Goal: Find specific page/section: Find specific page/section

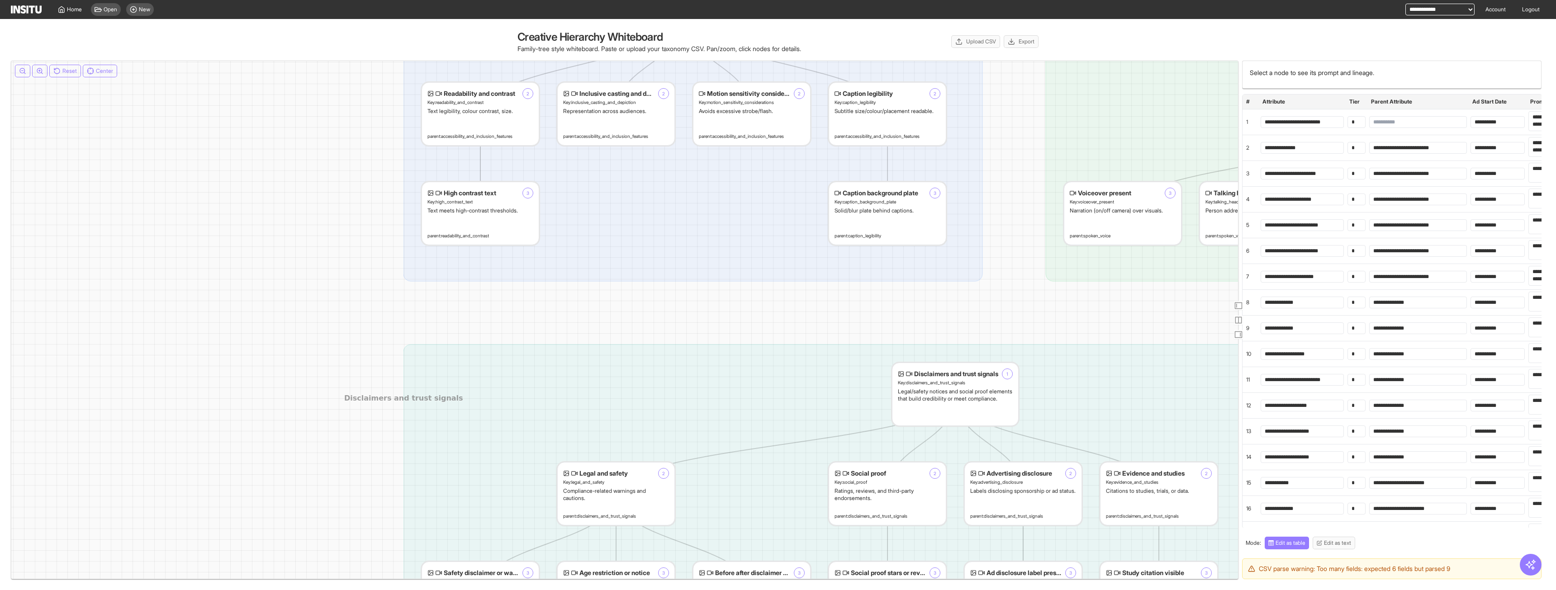
drag, startPoint x: 789, startPoint y: 201, endPoint x: 1181, endPoint y: 105, distance: 403.8
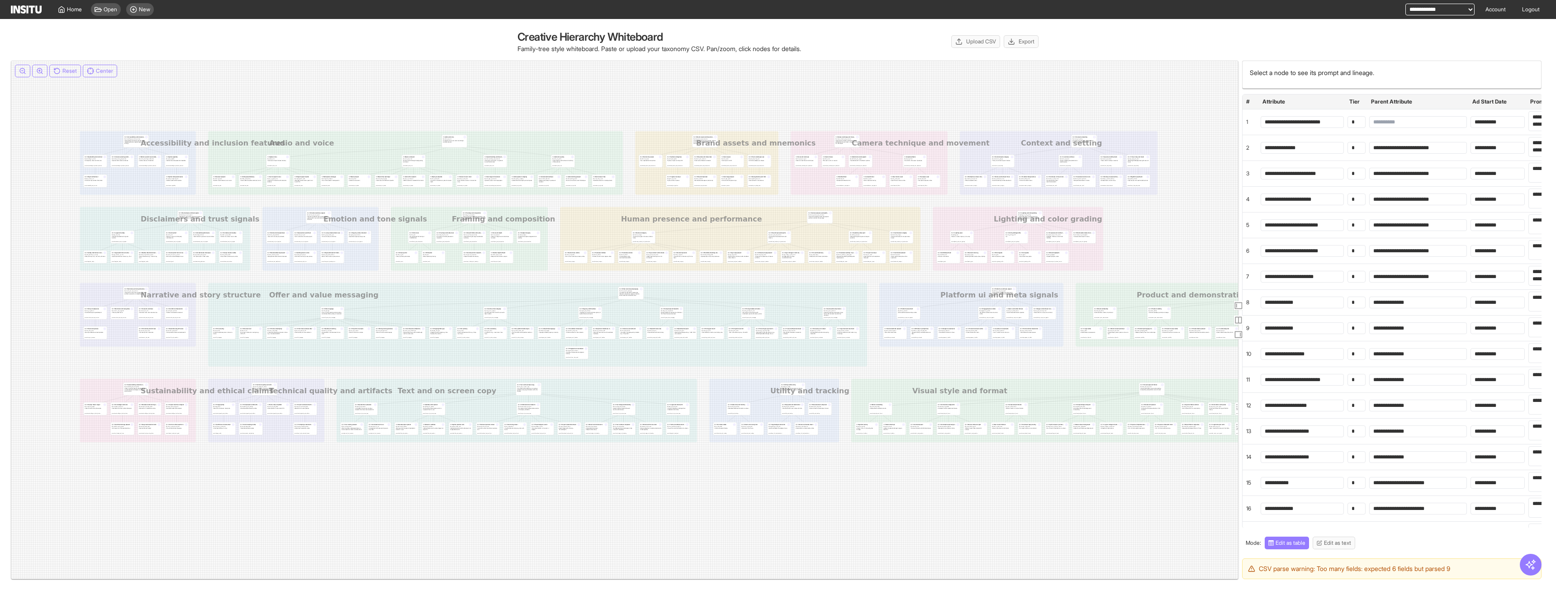
drag, startPoint x: 1053, startPoint y: 280, endPoint x: 834, endPoint y: 248, distance: 221.7
click at [351, 214] on icon at bounding box center [958, 286] width 1756 height 311
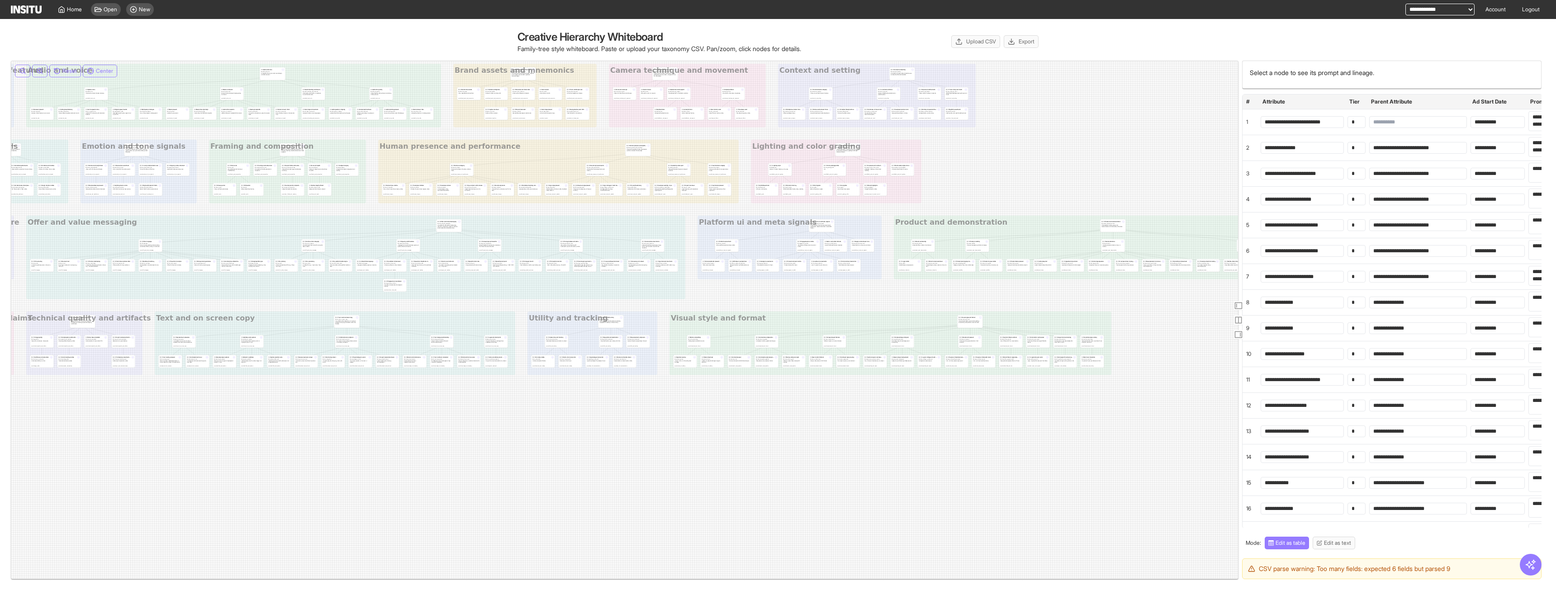
drag, startPoint x: 865, startPoint y: 177, endPoint x: 753, endPoint y: 165, distance: 112.8
click at [753, 165] on icon at bounding box center [776, 219] width 1756 height 311
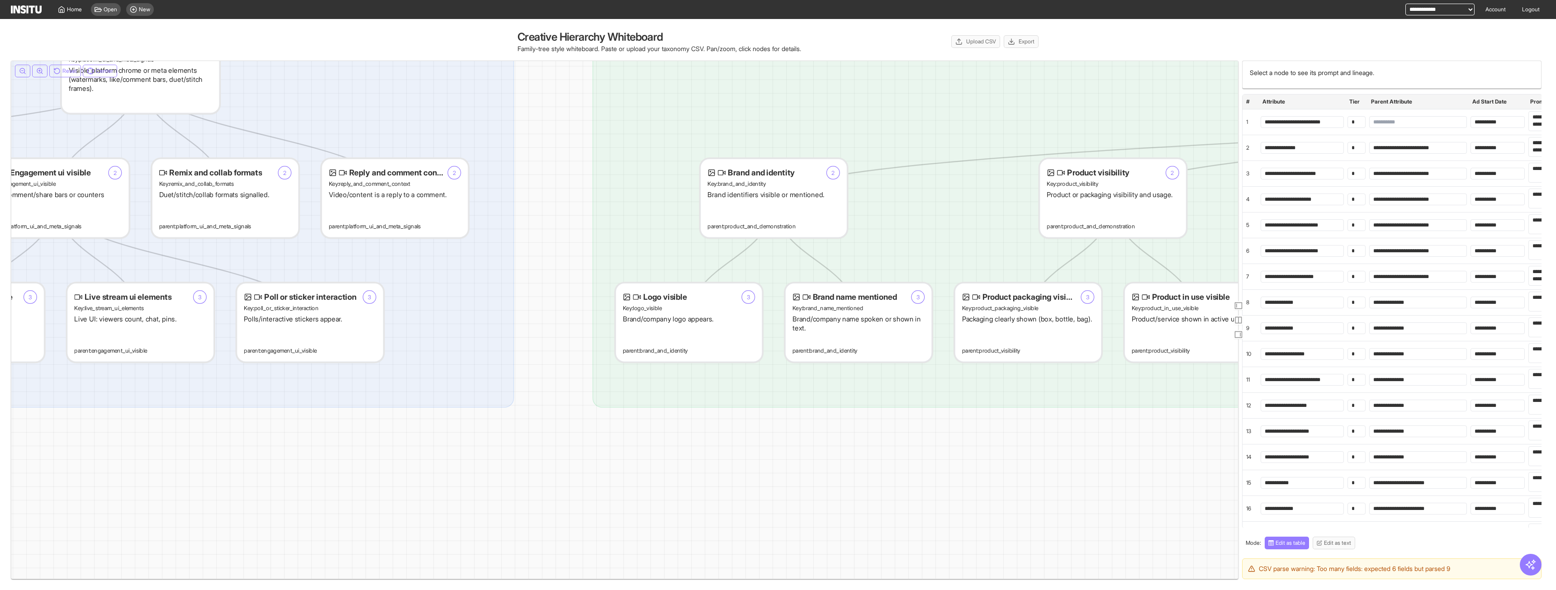
drag, startPoint x: 617, startPoint y: 161, endPoint x: 816, endPoint y: 196, distance: 202.5
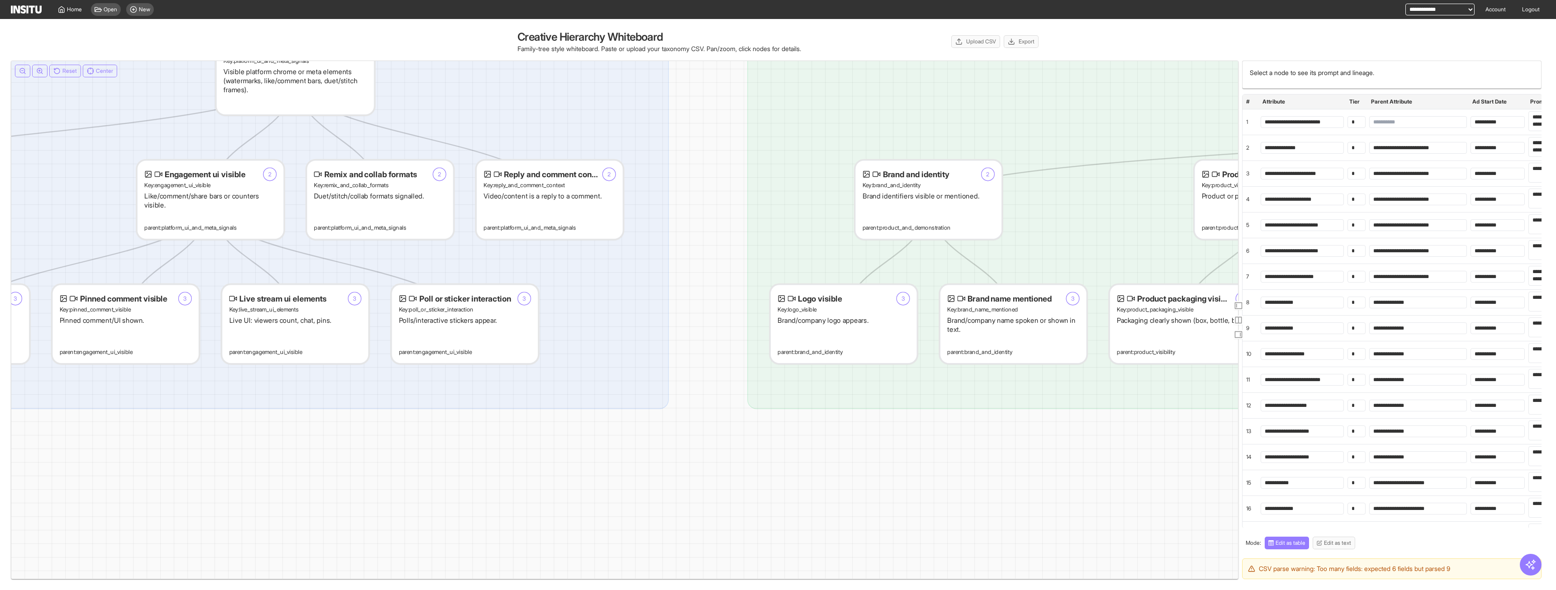
drag, startPoint x: 944, startPoint y: 292, endPoint x: 934, endPoint y: 337, distance: 46.3
click at [723, 263] on icon at bounding box center [10, 35] width 10974 height 1945
click at [867, 337] on div "Brand name mentioned 3 Key: brand_name_mentioned Brand/company name spoken or s…" at bounding box center [1012, 324] width 146 height 78
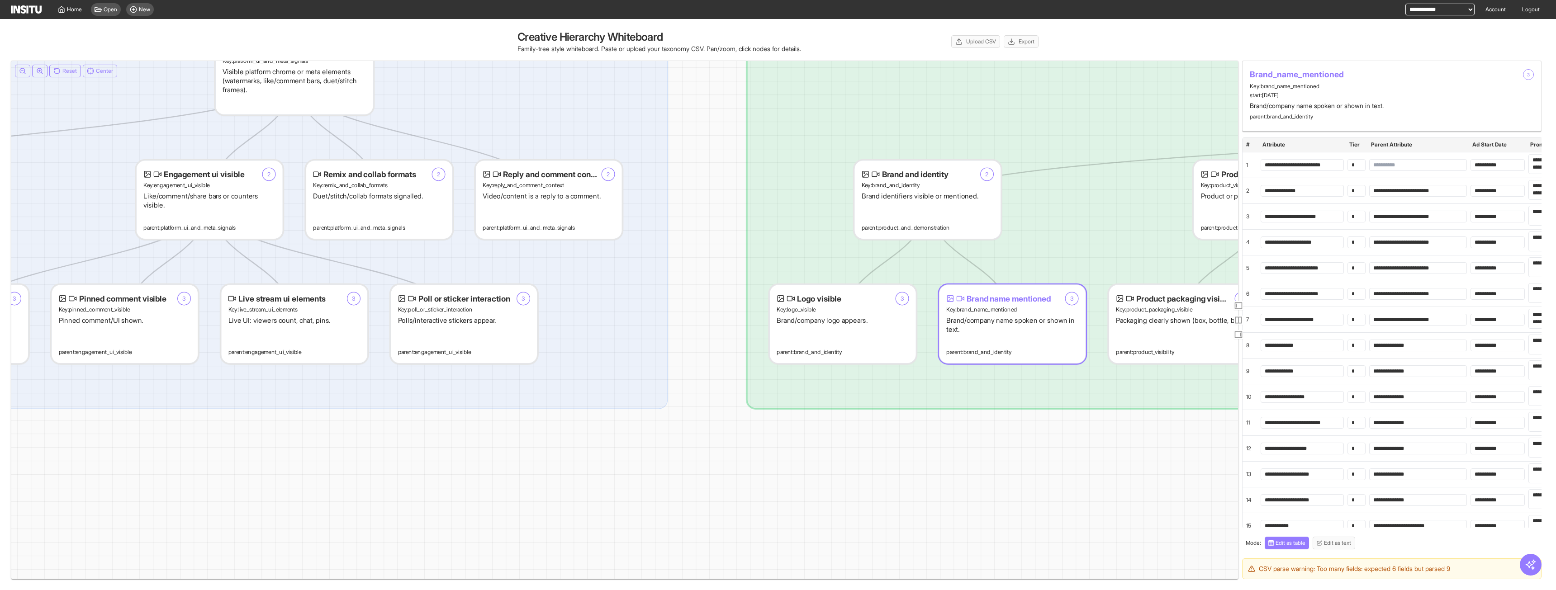
click at [867, 316] on div "Product packaging visible 3 Key: product_packaging_visible Packaging clearly sh…" at bounding box center [1182, 324] width 146 height 78
click at [795, 291] on div "Logo visible 3 Key: logo_visible Brand/company logo appears. parent: brand_and_…" at bounding box center [845, 324] width 146 height 78
click at [389, 192] on div "Remix and collab formats 2 Key: remix_and_collab_formats Duet/stitch/collab for…" at bounding box center [381, 200] width 146 height 78
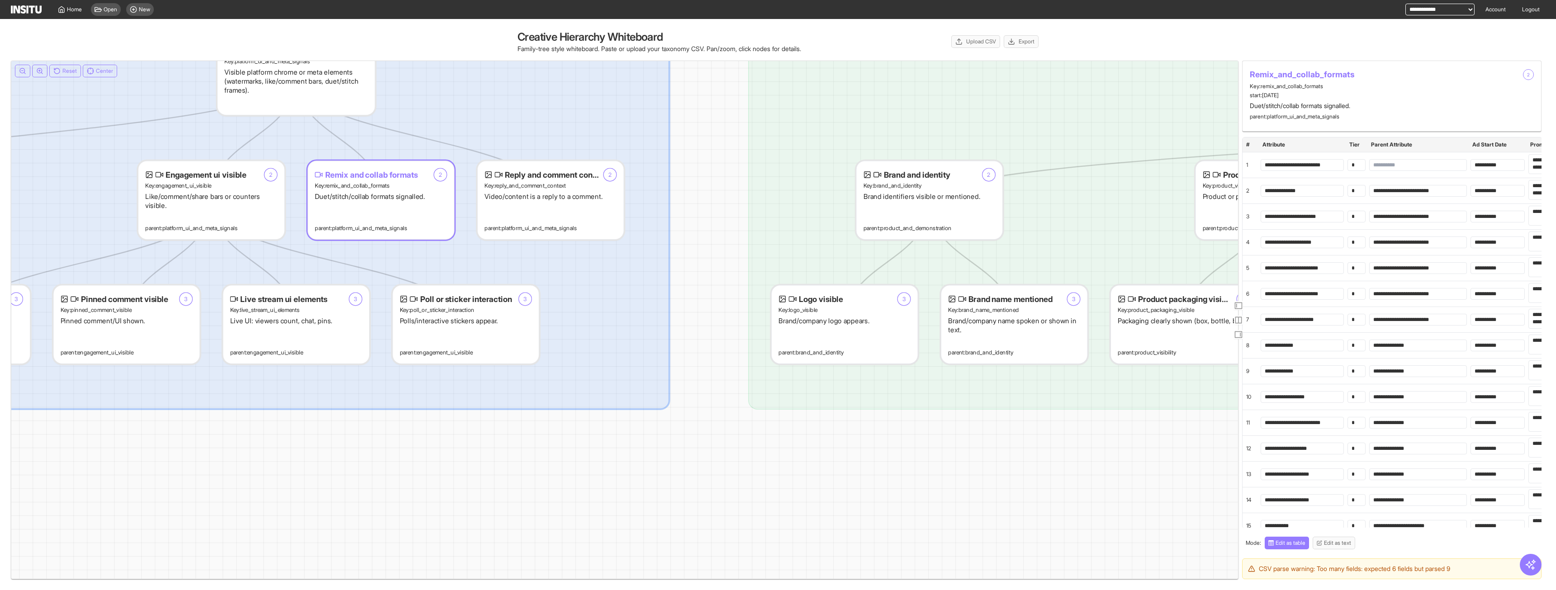
click at [304, 88] on div "Visible platform chrome or meta elements (watermarks, like/comment bars, duet/s…" at bounding box center [296, 81] width 144 height 27
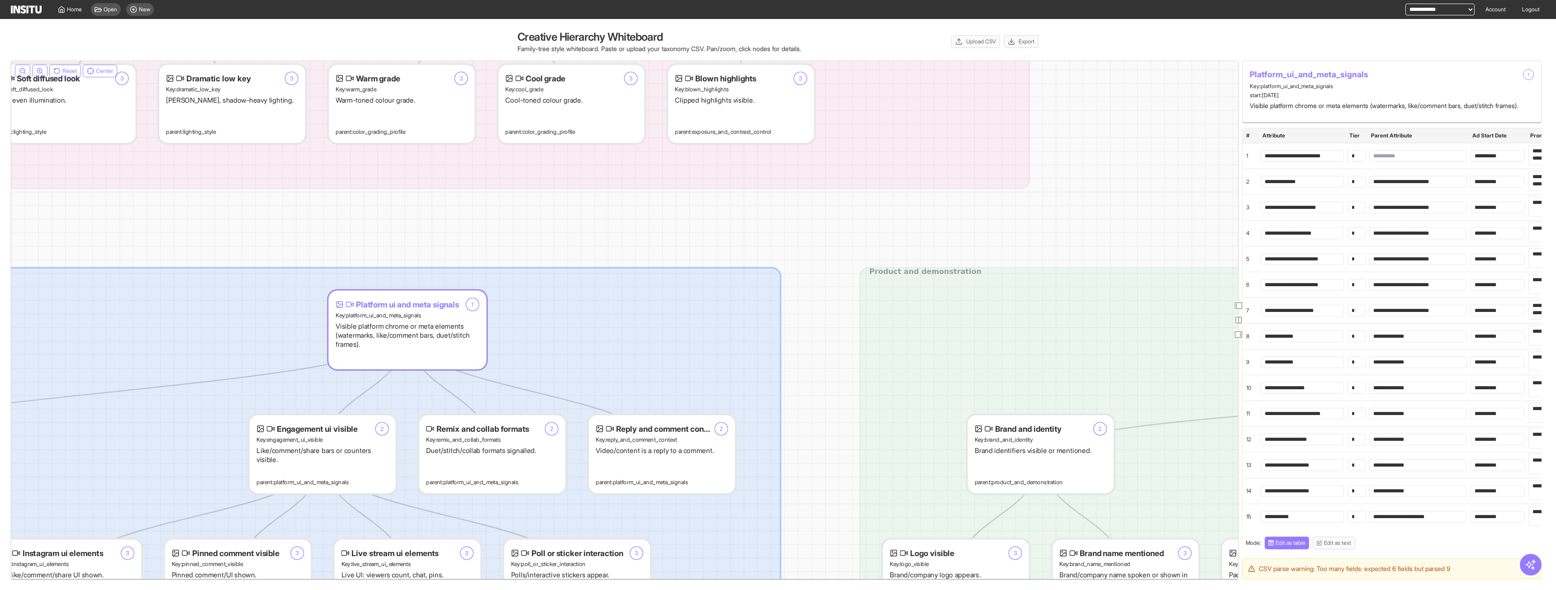
drag, startPoint x: 436, startPoint y: 143, endPoint x: 547, endPoint y: 397, distance: 277.5
click at [547, 397] on icon at bounding box center [122, 290] width 10974 height 1945
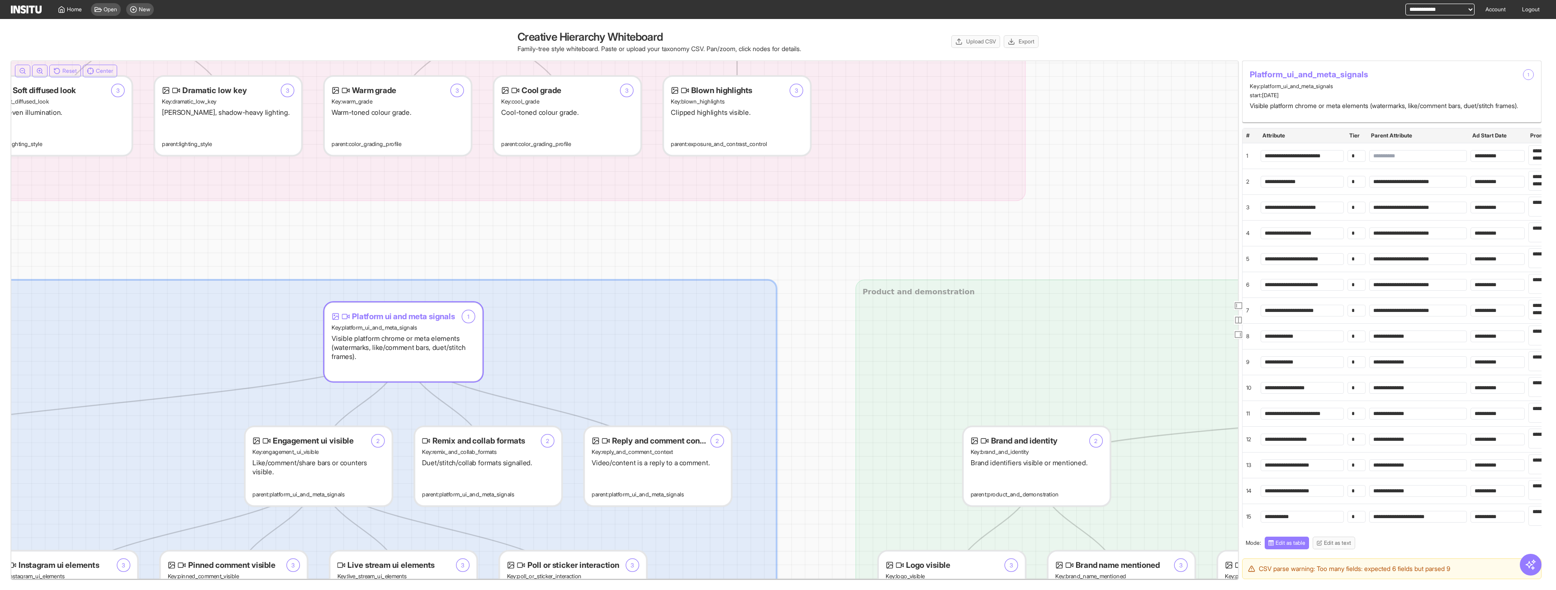
click at [552, 106] on div "Cool grade 3 Key: cool_grade Cool-toned colour grade. parent: color_grading_pro…" at bounding box center [567, 116] width 146 height 78
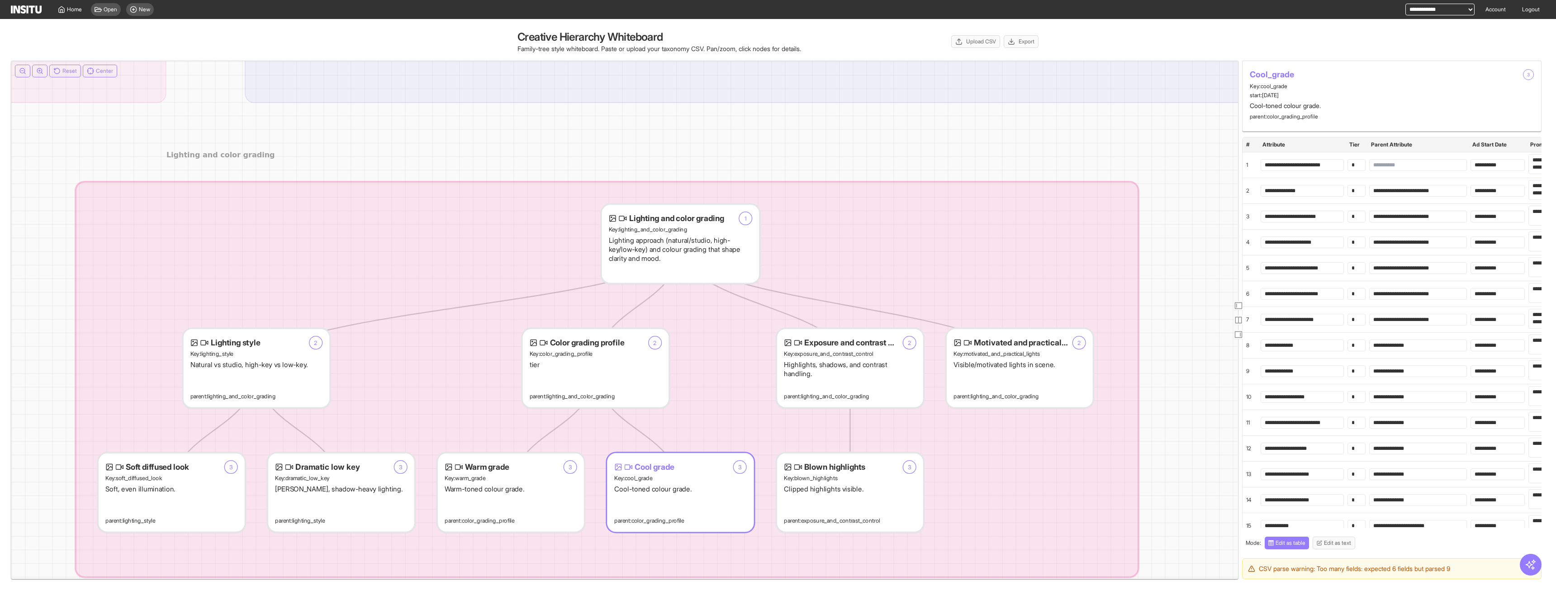
drag, startPoint x: 478, startPoint y: 173, endPoint x: 606, endPoint y: 395, distance: 255.9
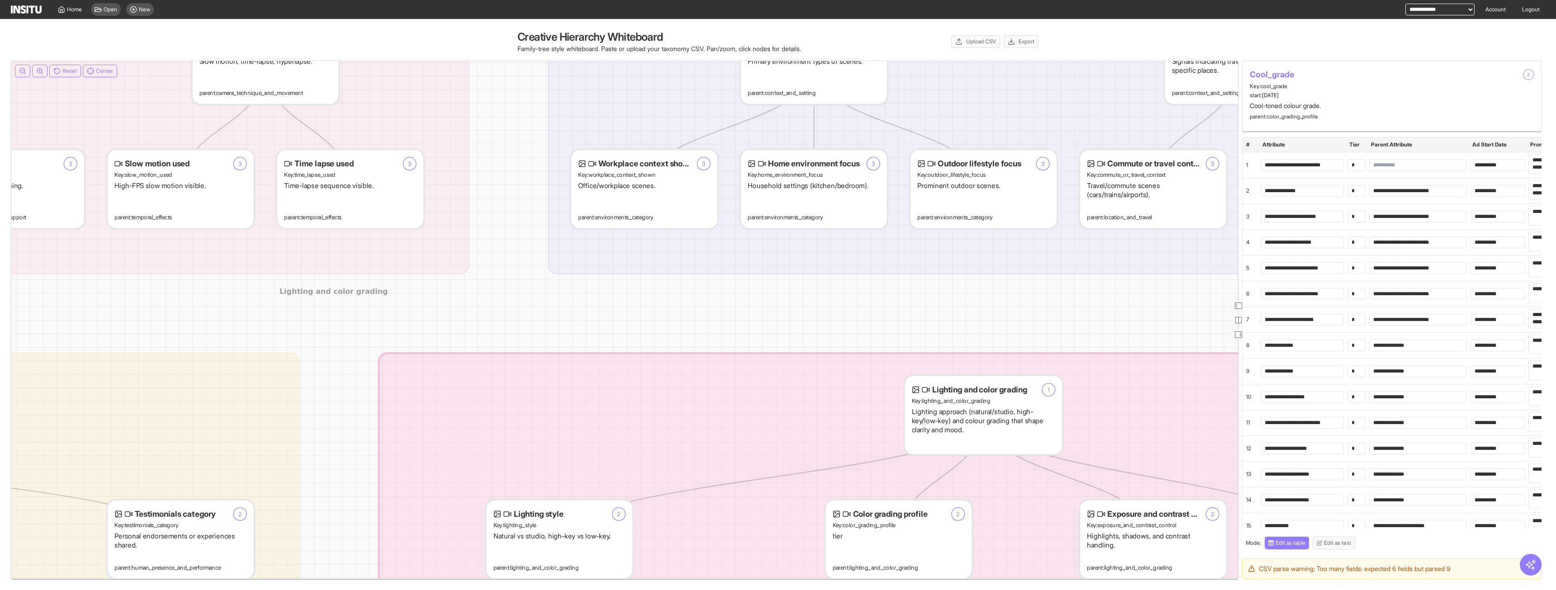
drag, startPoint x: 738, startPoint y: 167, endPoint x: 973, endPoint y: 294, distance: 266.9
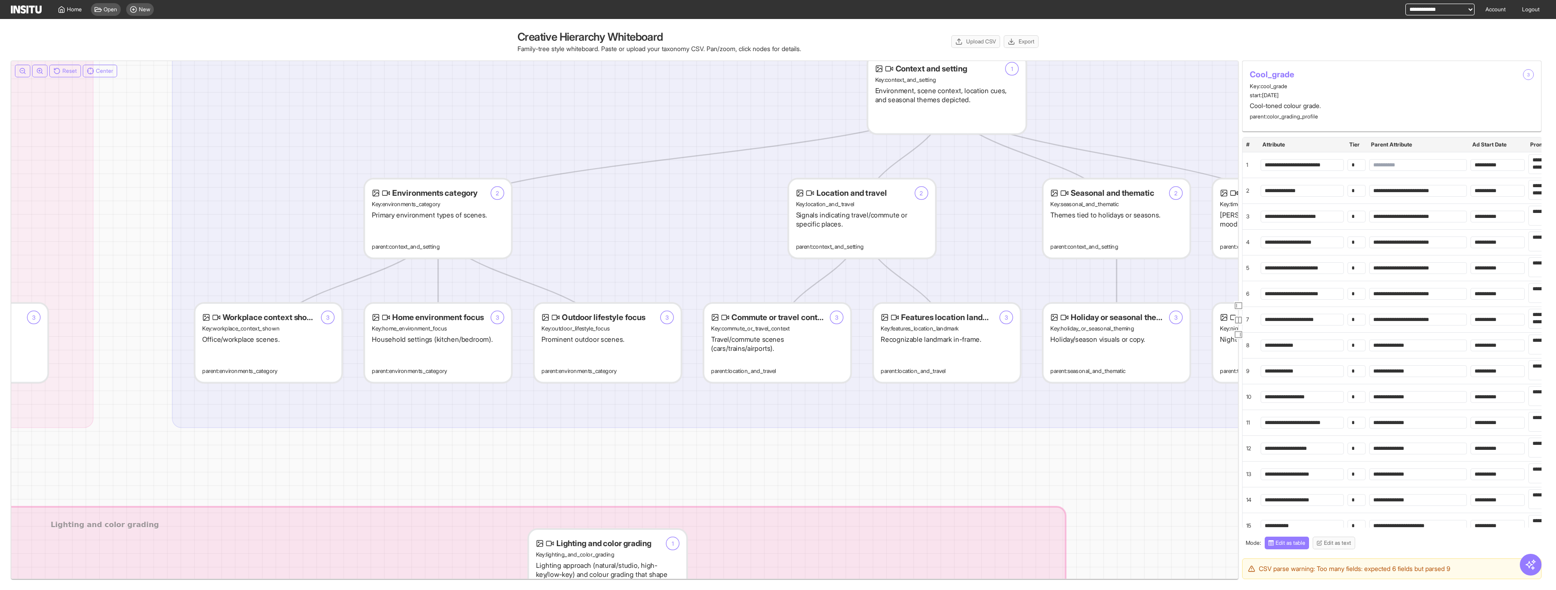
drag, startPoint x: 879, startPoint y: 267, endPoint x: 903, endPoint y: 187, distance: 84.0
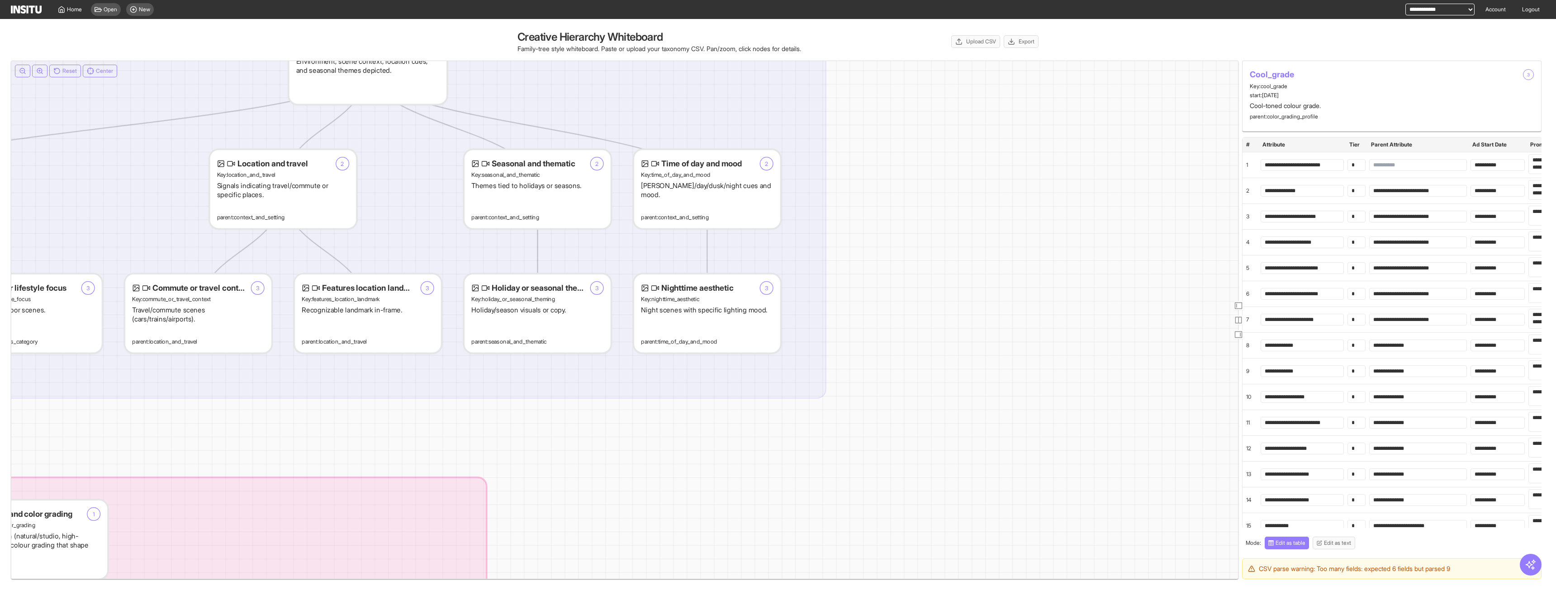
drag, startPoint x: 1067, startPoint y: 152, endPoint x: 992, endPoint y: 182, distance: 81.2
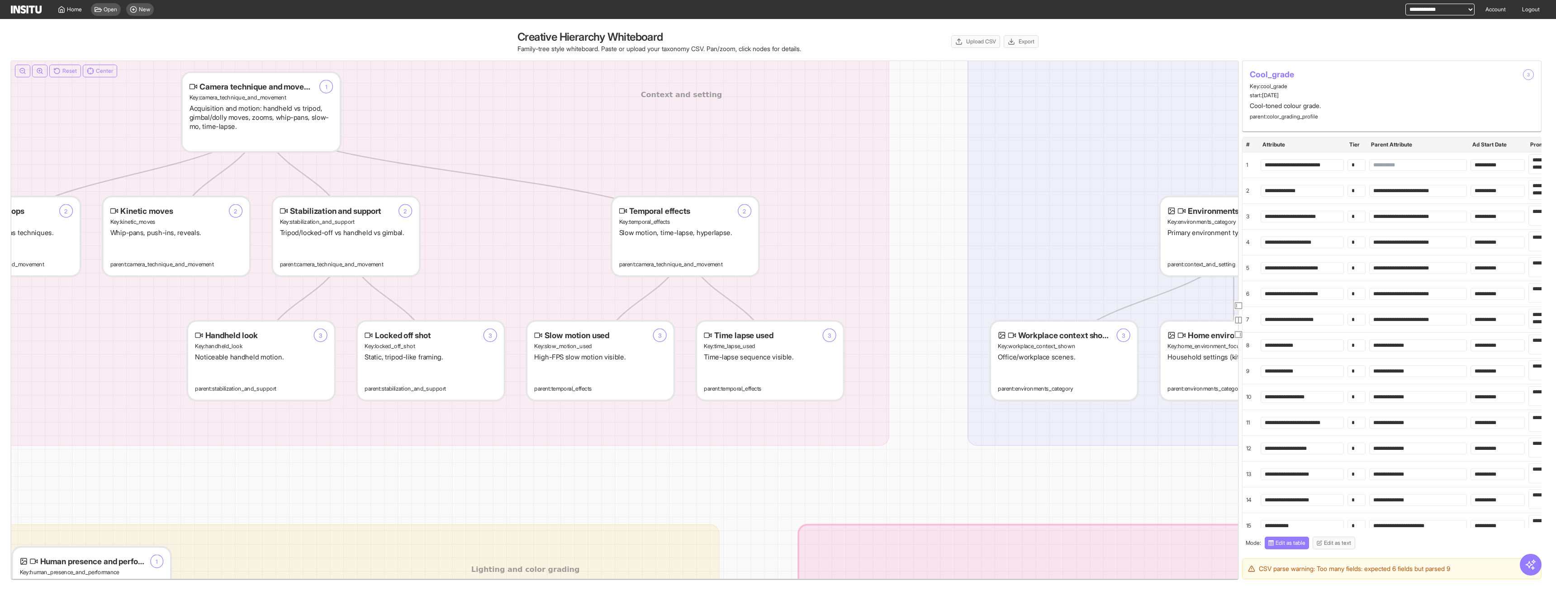
drag, startPoint x: 372, startPoint y: 175, endPoint x: 719, endPoint y: 142, distance: 348.1
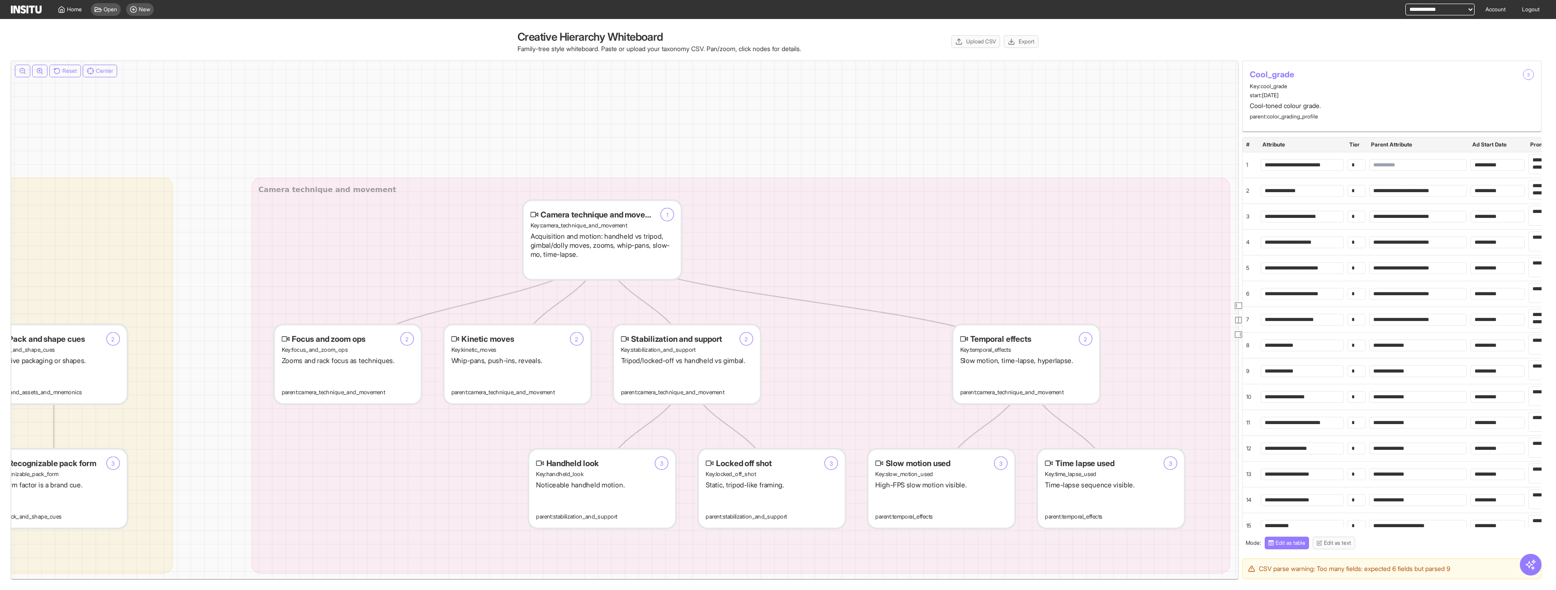
drag, startPoint x: 499, startPoint y: 173, endPoint x: 840, endPoint y: 301, distance: 363.8
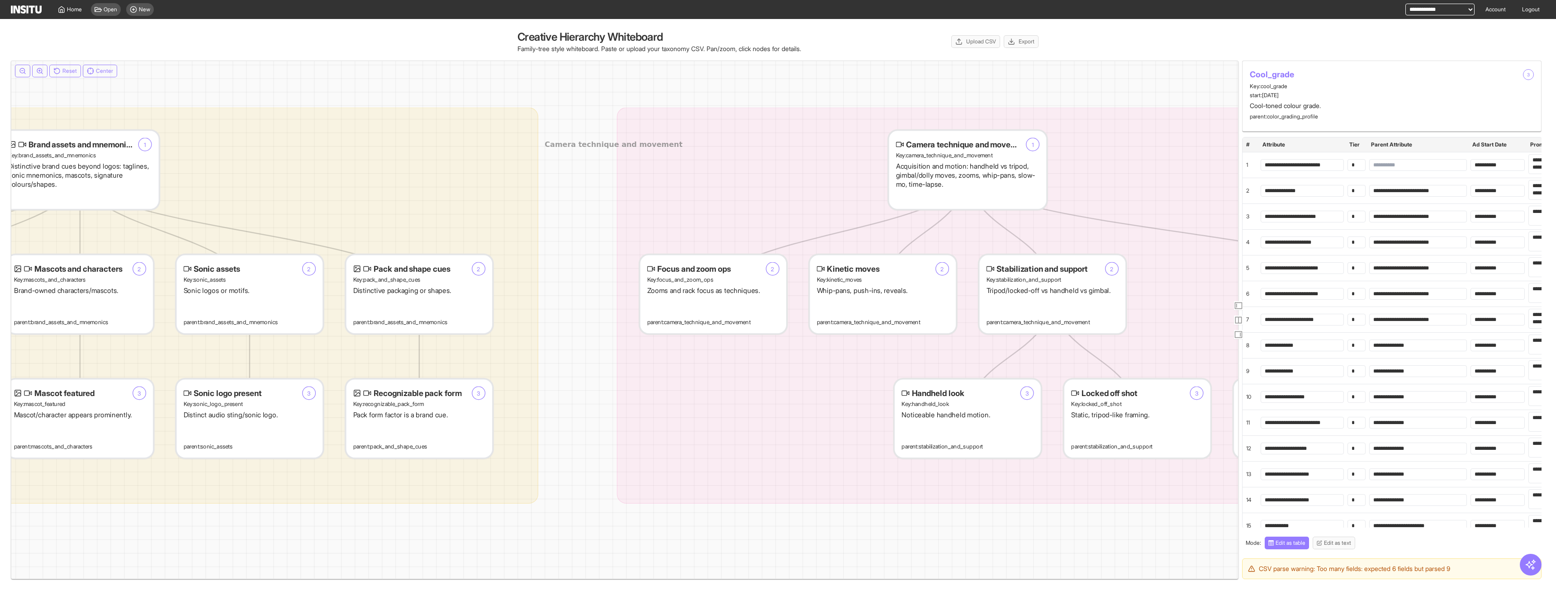
drag, startPoint x: 384, startPoint y: 190, endPoint x: 675, endPoint y: 139, distance: 296.2
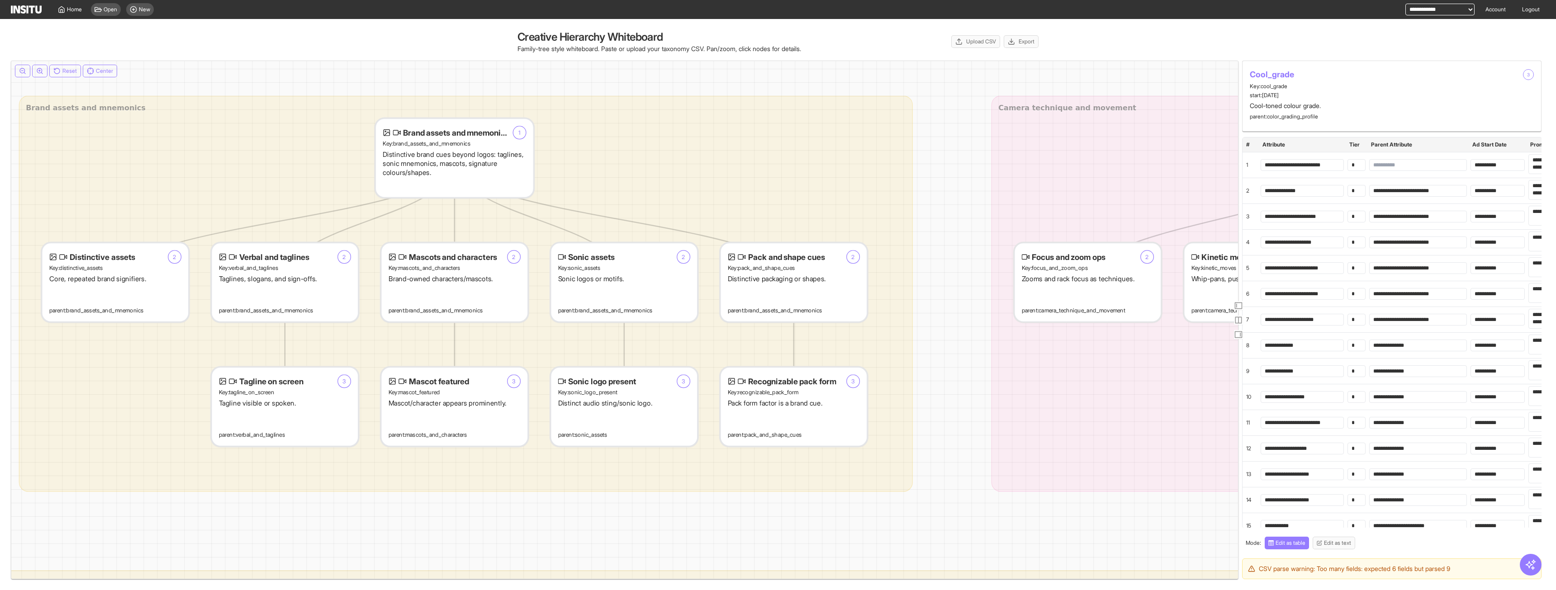
drag, startPoint x: 412, startPoint y: 155, endPoint x: 684, endPoint y: 185, distance: 274.0
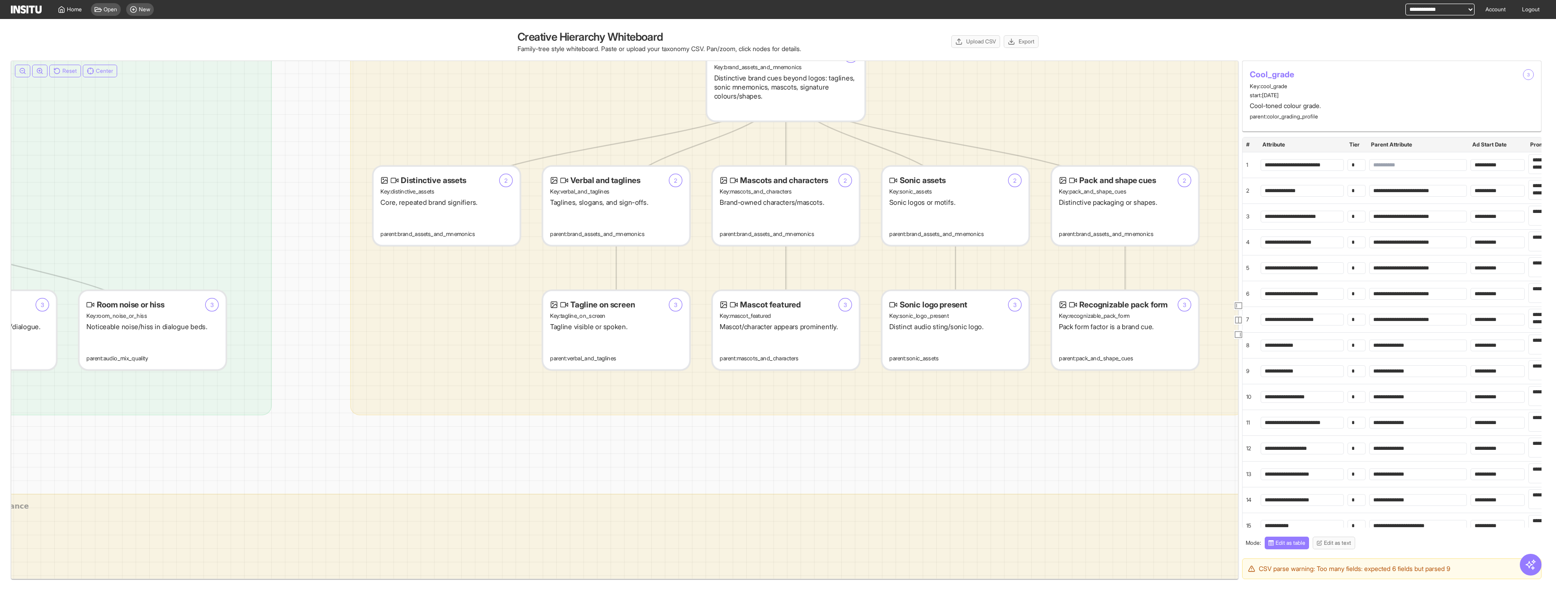
drag, startPoint x: 187, startPoint y: 147, endPoint x: 464, endPoint y: 65, distance: 288.9
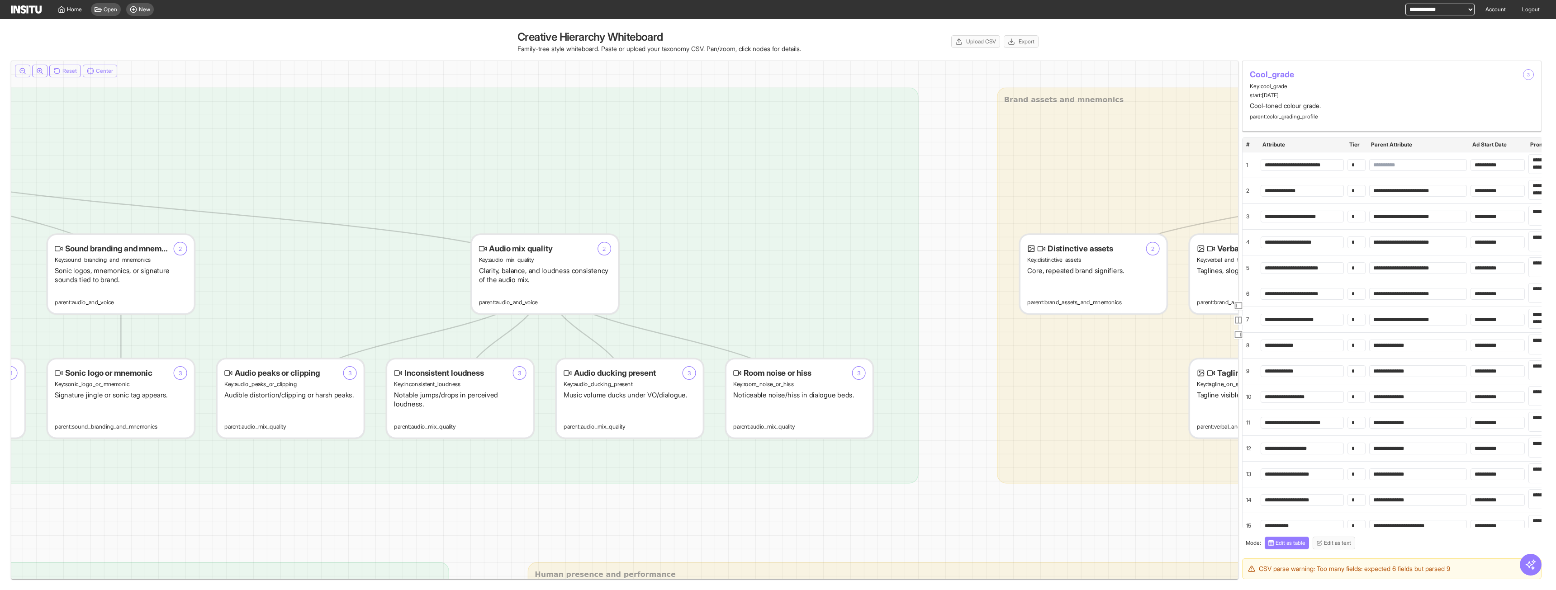
drag, startPoint x: 309, startPoint y: 98, endPoint x: 956, endPoint y: 166, distance: 650.3
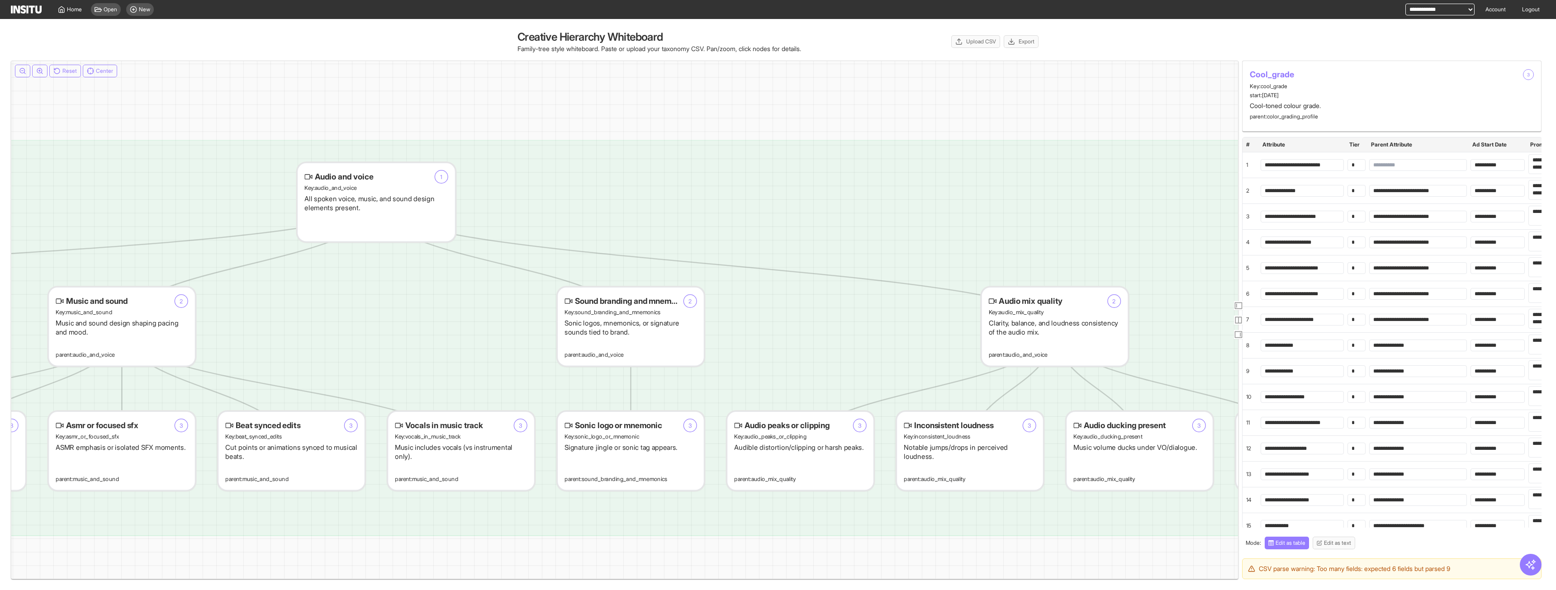
drag, startPoint x: 511, startPoint y: 184, endPoint x: 351, endPoint y: 221, distance: 164.4
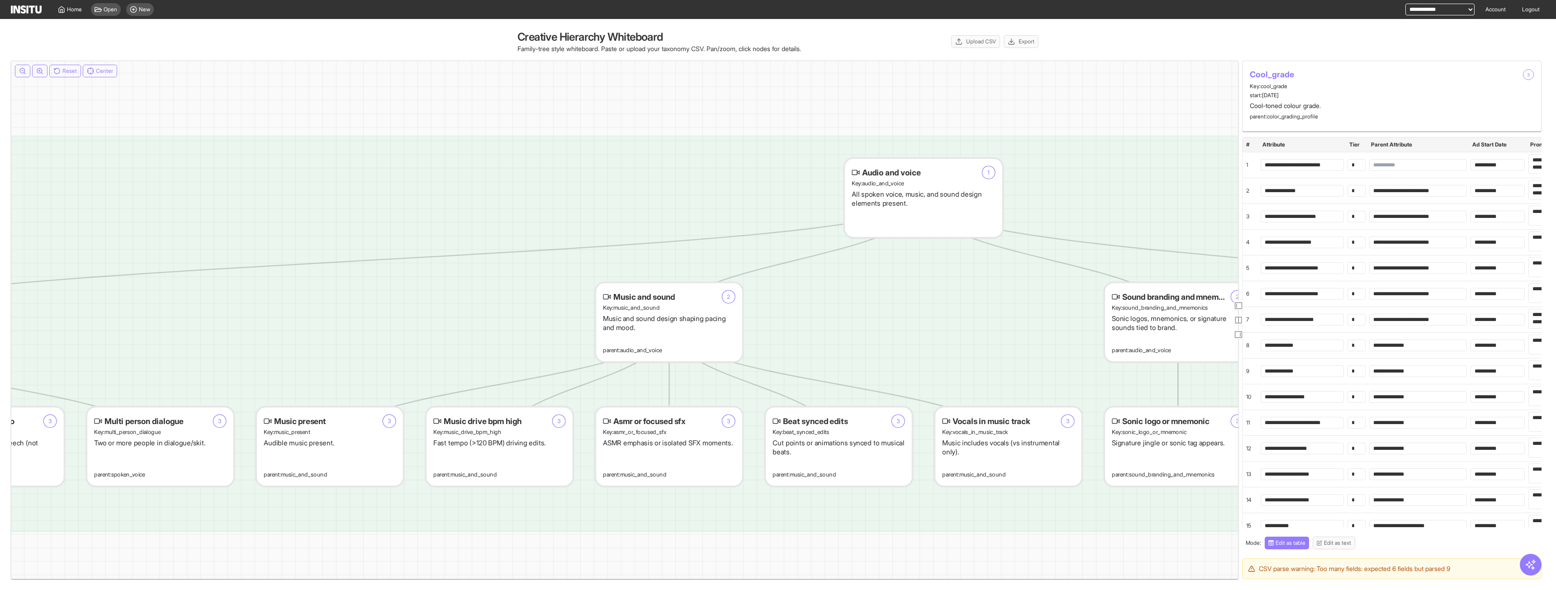
drag, startPoint x: 213, startPoint y: 217, endPoint x: 710, endPoint y: 213, distance: 497.1
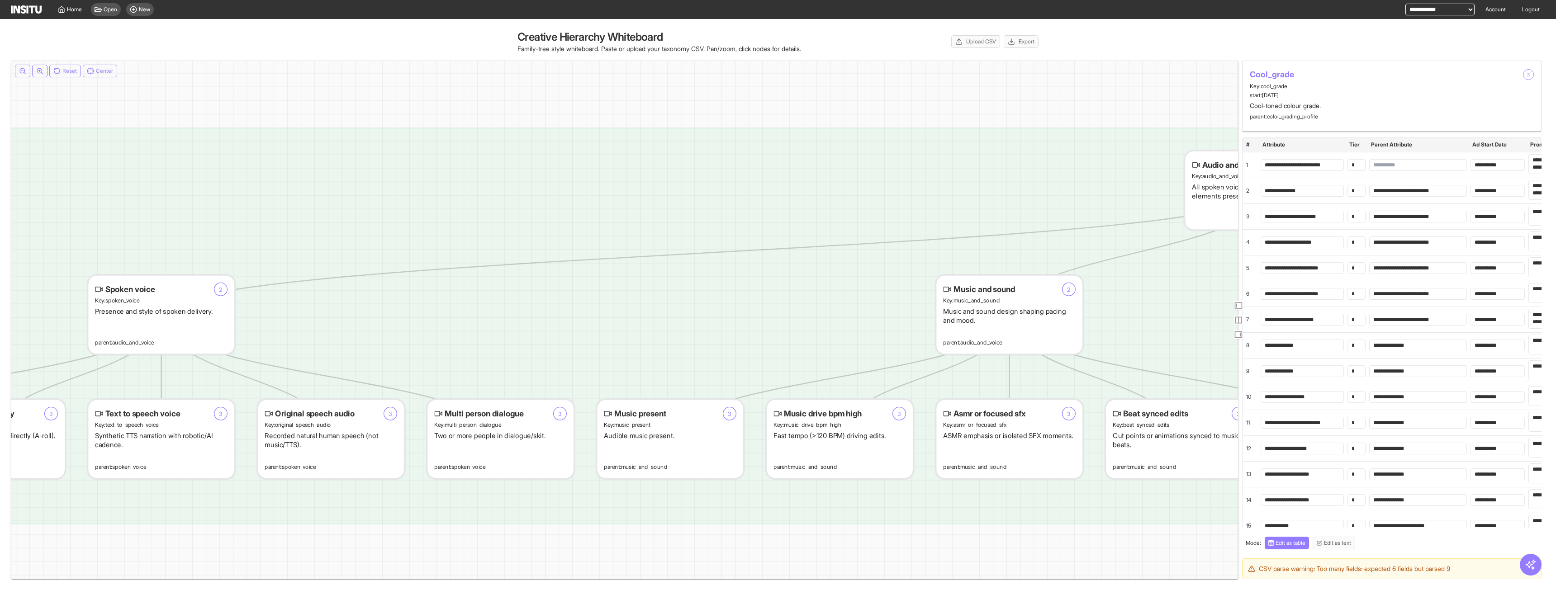
drag, startPoint x: 505, startPoint y: 229, endPoint x: 587, endPoint y: 228, distance: 81.4
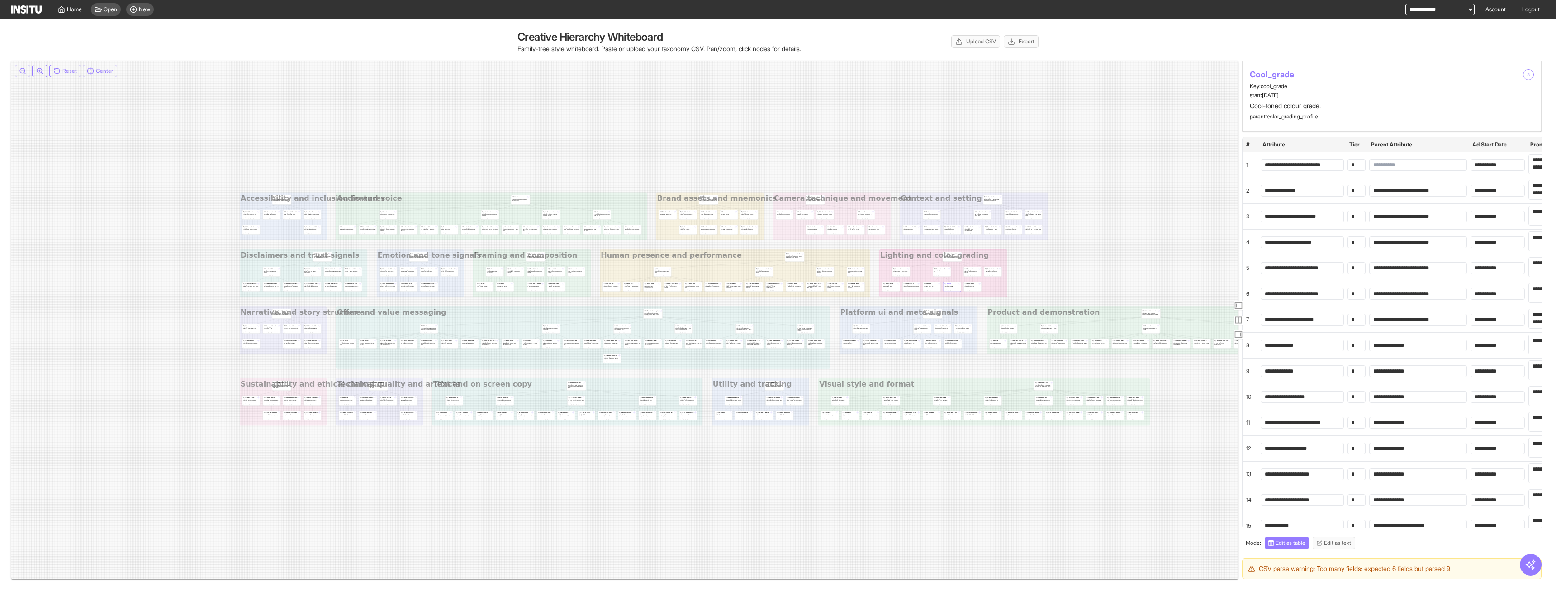
drag, startPoint x: 740, startPoint y: 306, endPoint x: 681, endPoint y: 261, distance: 74.2
click at [681, 261] on icon at bounding box center [898, 309] width 1317 height 233
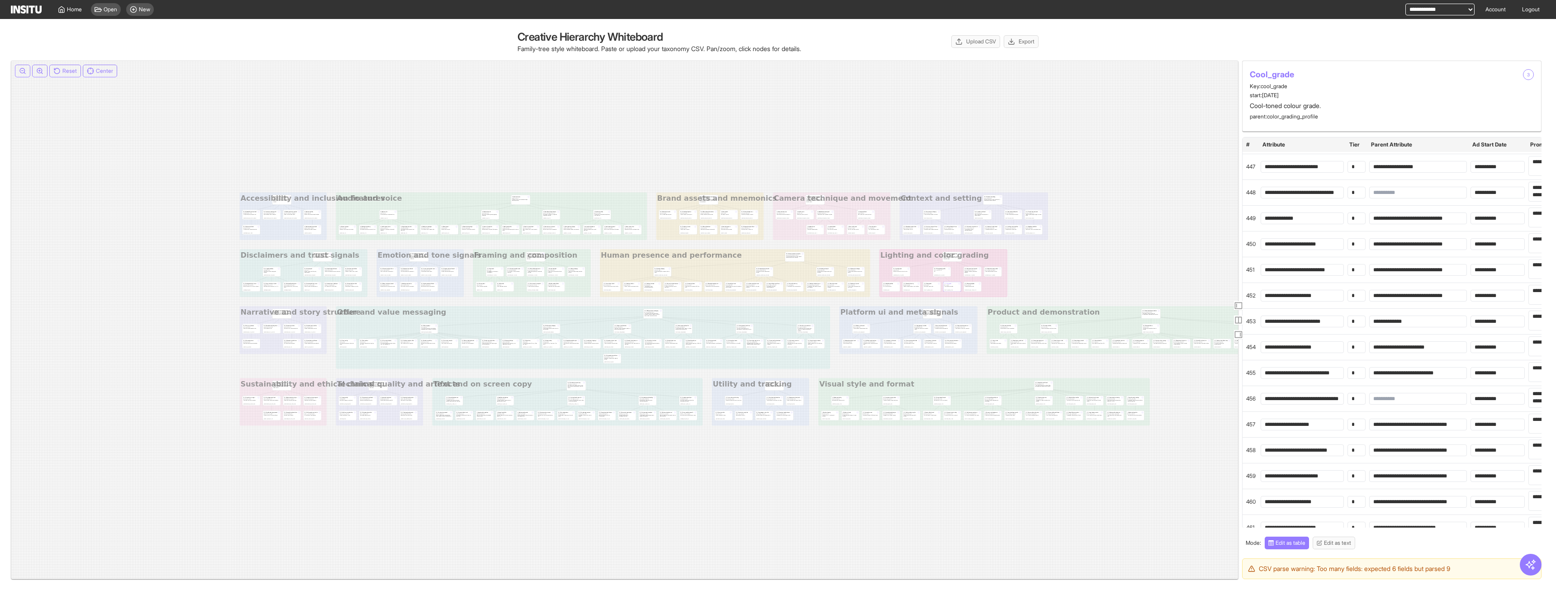
scroll to position [11584, 0]
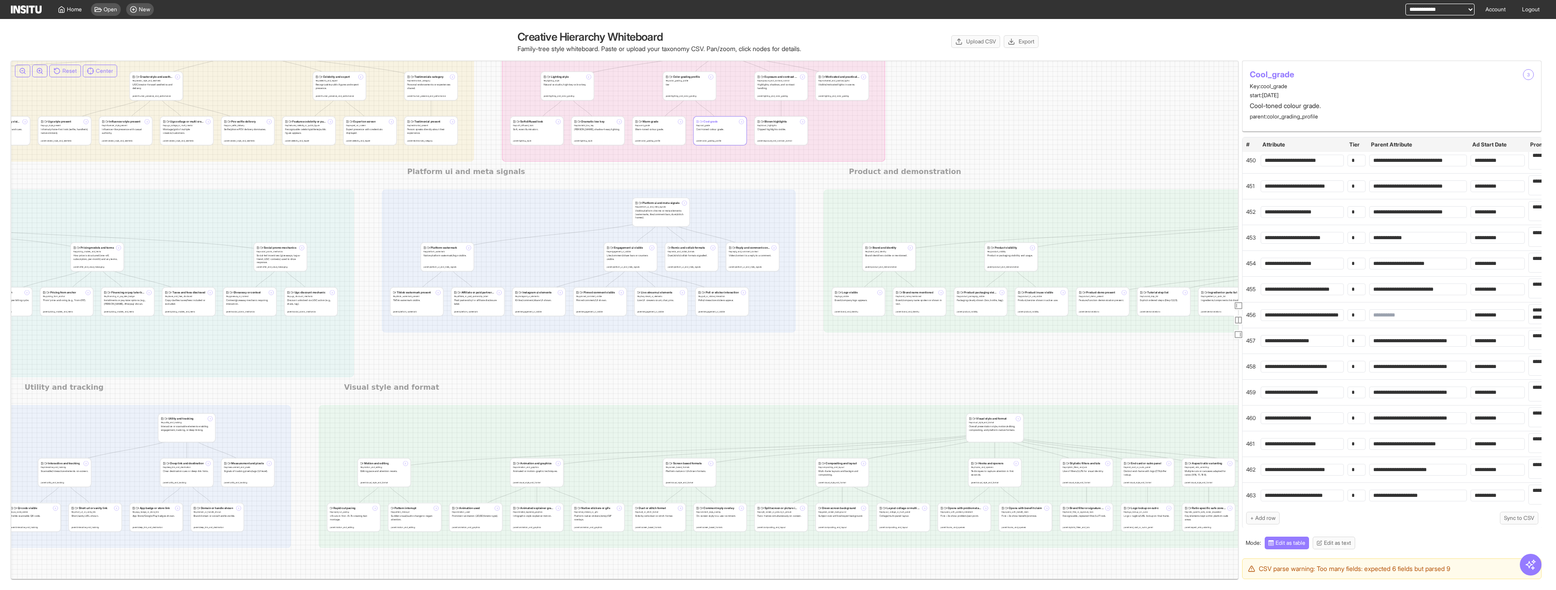
drag, startPoint x: 616, startPoint y: 260, endPoint x: 668, endPoint y: 262, distance: 53.0
click at [539, 422] on icon at bounding box center [558, 198] width 3951 height 700
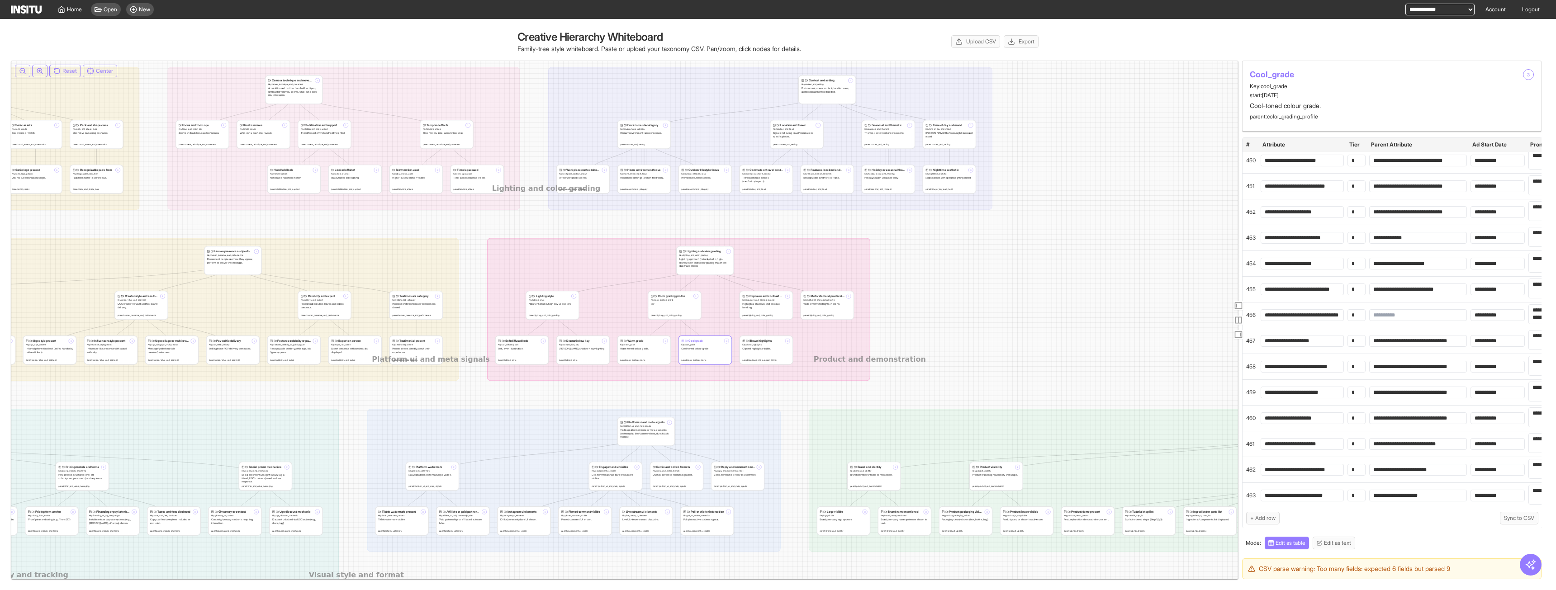
drag, startPoint x: 746, startPoint y: 196, endPoint x: 765, endPoint y: 422, distance: 226.1
click at [765, 422] on icon at bounding box center [543, 417] width 3951 height 700
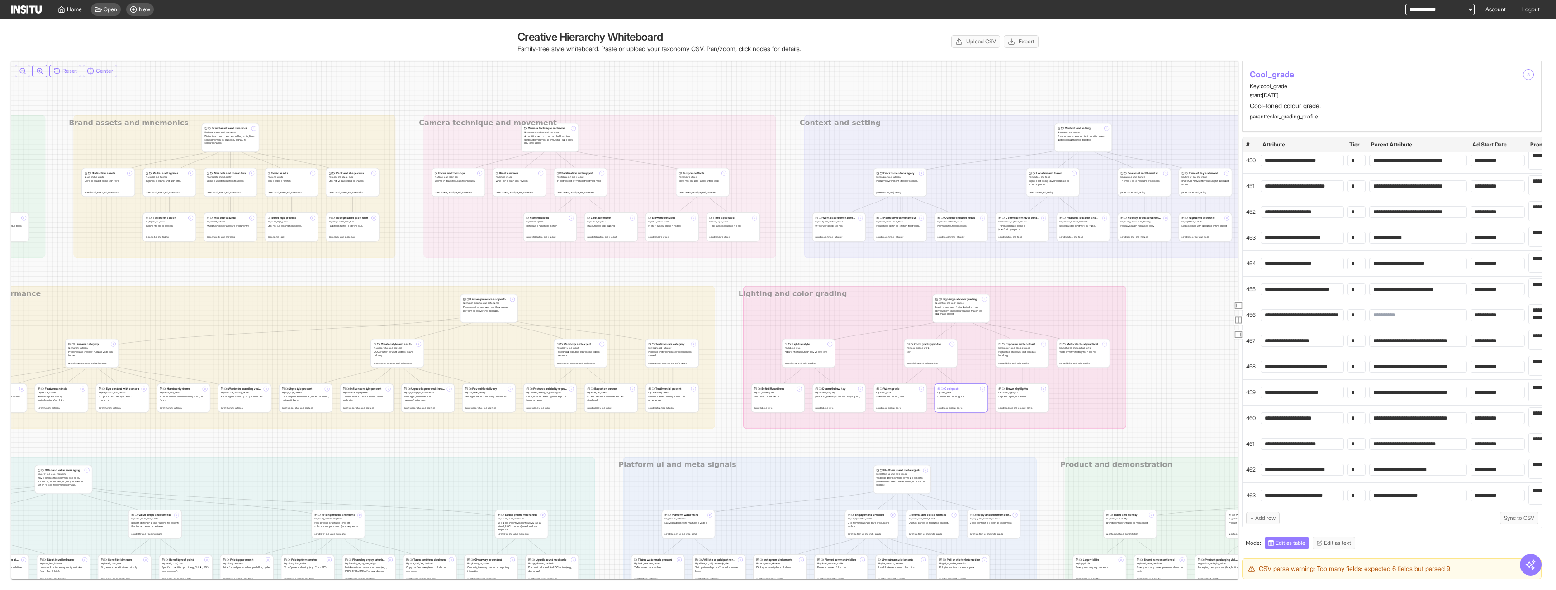
drag, startPoint x: 520, startPoint y: 246, endPoint x: 754, endPoint y: 256, distance: 234.5
click at [754, 256] on icon at bounding box center [799, 465] width 3951 height 700
drag, startPoint x: 626, startPoint y: 279, endPoint x: 722, endPoint y: 275, distance: 96.0
click at [740, 275] on icon at bounding box center [799, 465] width 3951 height 700
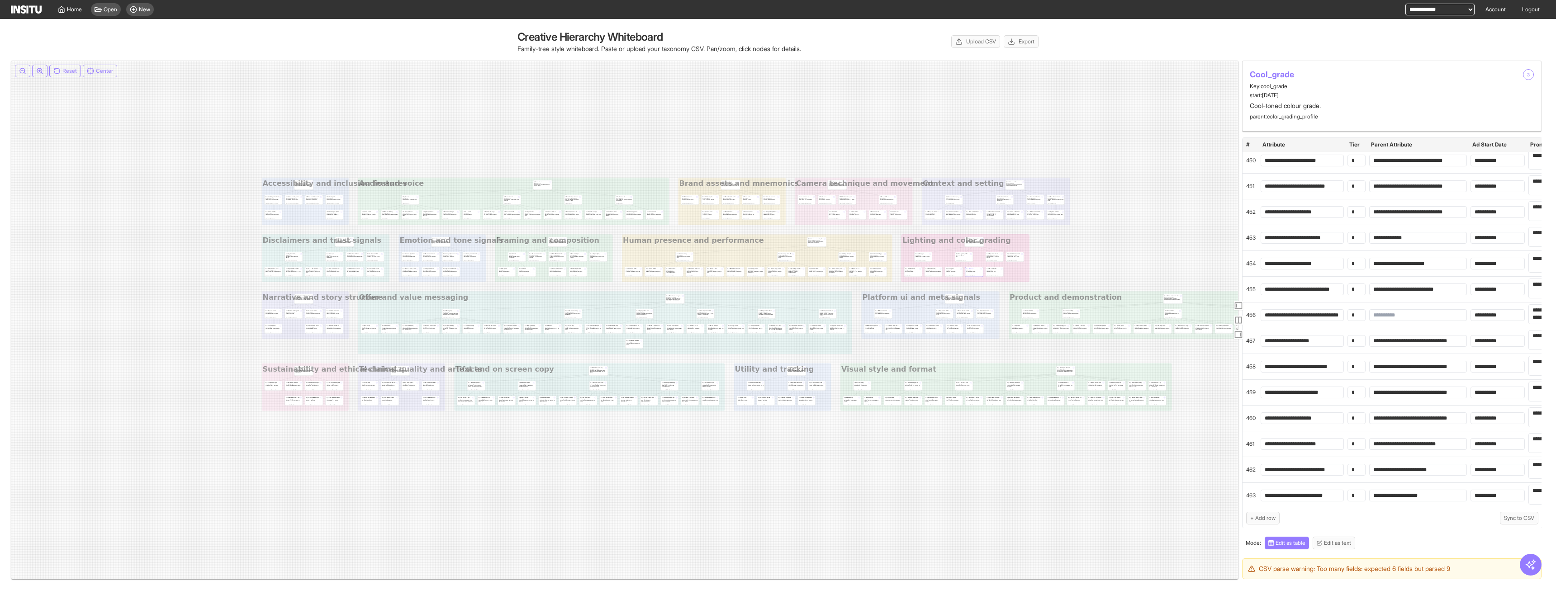
click at [867, 196] on span "Location and travel" at bounding box center [1002, 196] width 11 height 1
click at [867, 271] on div "Warm grade 3 Key: warm_grade Warm-toned colour grade. parent: color_grading_pro…" at bounding box center [954, 271] width 18 height 9
click at [867, 318] on div "Brand and identity 2 Key: brand_and_identity Brand identifiers visible or menti…" at bounding box center [1031, 313] width 18 height 9
click at [867, 323] on icon at bounding box center [920, 294] width 1317 height 233
click at [772, 267] on div "Influencer style present 3 Key: influencer_style_present Influencer-like presen…" at bounding box center [776, 271] width 18 height 9
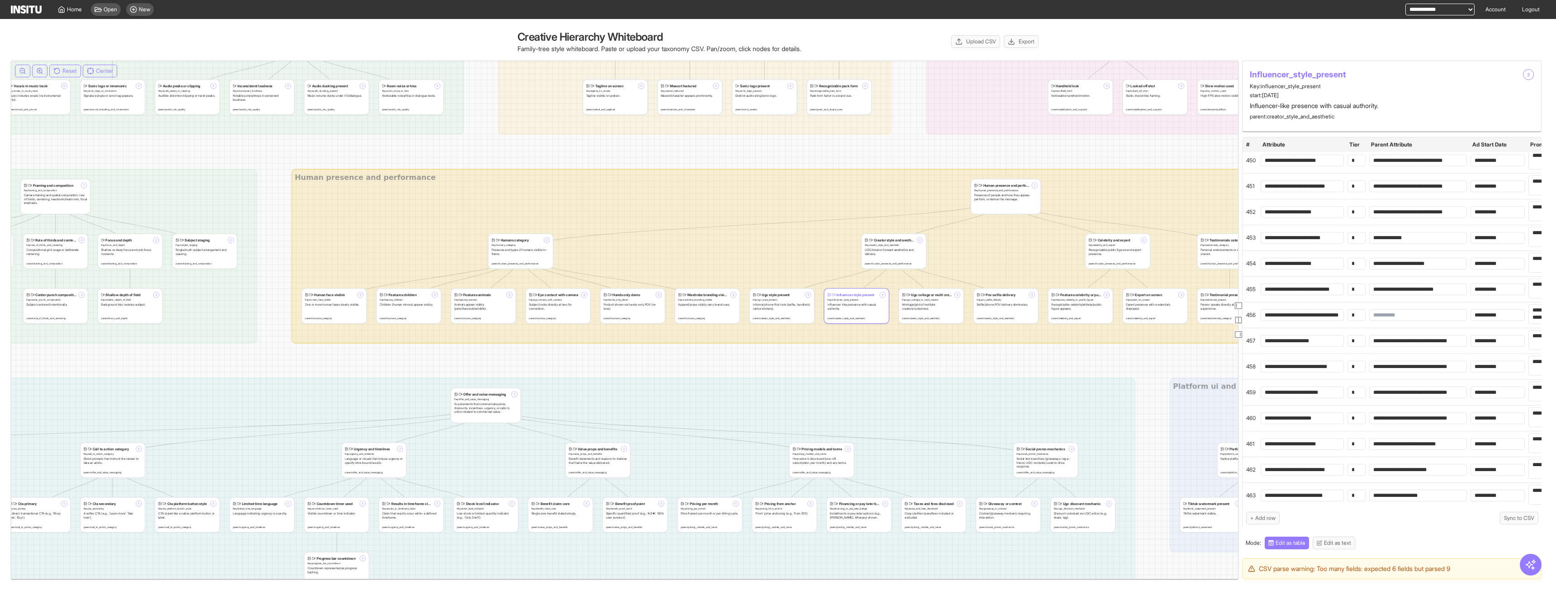
click at [858, 243] on icon at bounding box center [1385, 388] width 4828 height 856
click at [867, 235] on div "Creator style and aesthetic 2 Key: creator_style_and_aesthetic UGC/creator-forw…" at bounding box center [894, 251] width 64 height 34
click at [867, 190] on span "Key: human_presence_and_performance" at bounding box center [1005, 191] width 63 height 4
click at [521, 237] on div "Humans category 2 Key: humans_category Presence and types of humans visible in-…" at bounding box center [520, 251] width 64 height 34
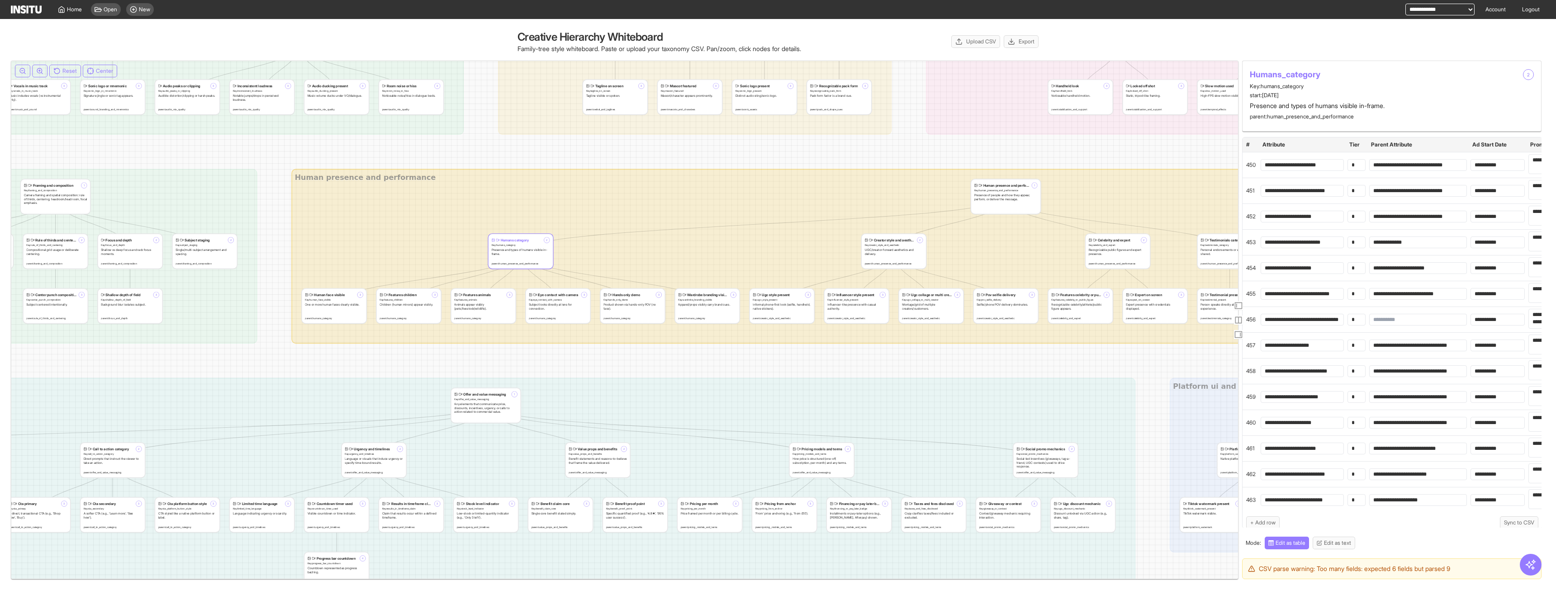
scroll to position [11584, 0]
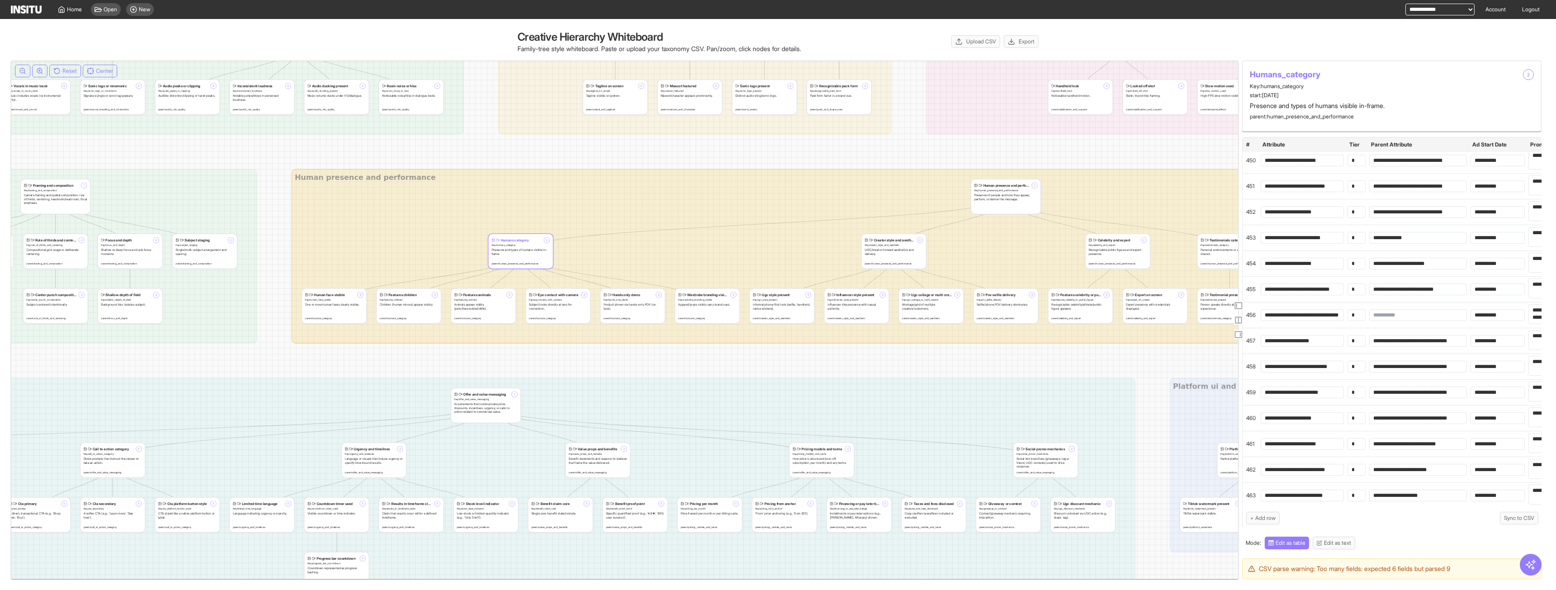
click at [494, 309] on div "Animals appear visibly (pets/livestock/wildlife)." at bounding box center [483, 307] width 58 height 8
click at [190, 245] on span "Key: subject_staging" at bounding box center [204, 245] width 58 height 4
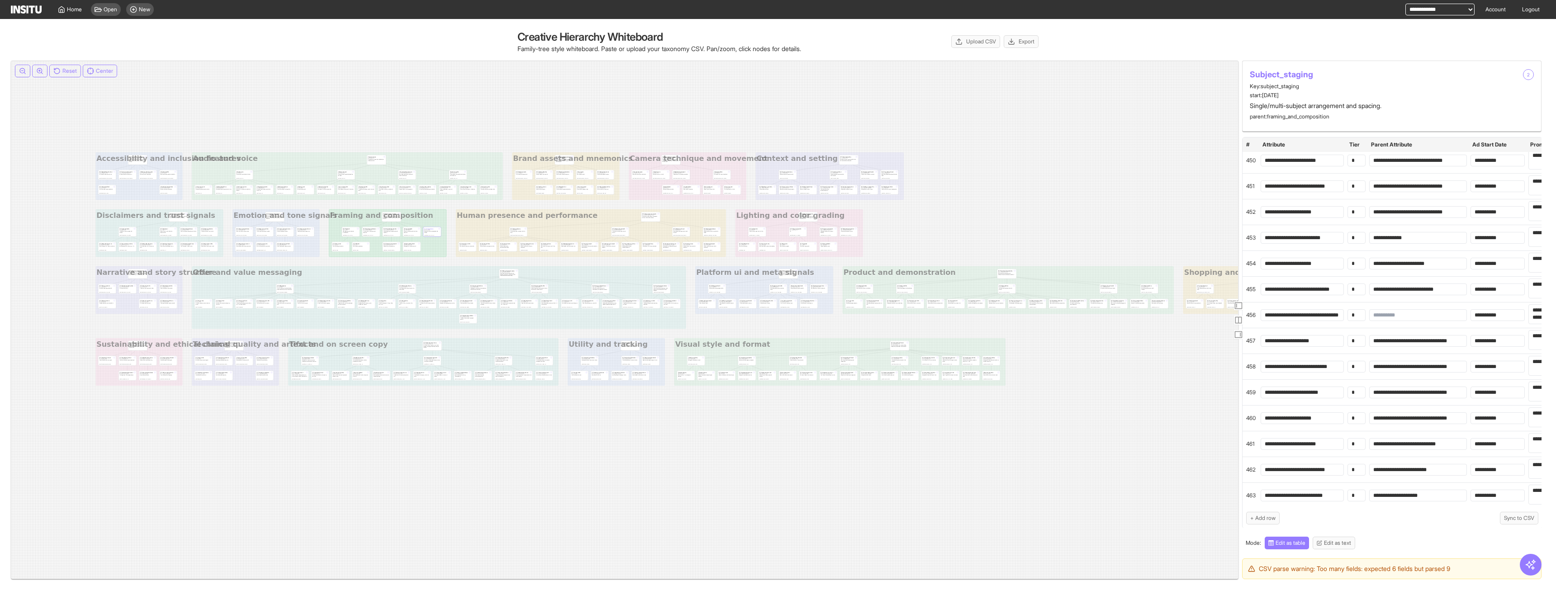
drag, startPoint x: 661, startPoint y: 263, endPoint x: 536, endPoint y: 224, distance: 131.2
click at [536, 224] on icon at bounding box center [753, 268] width 1317 height 233
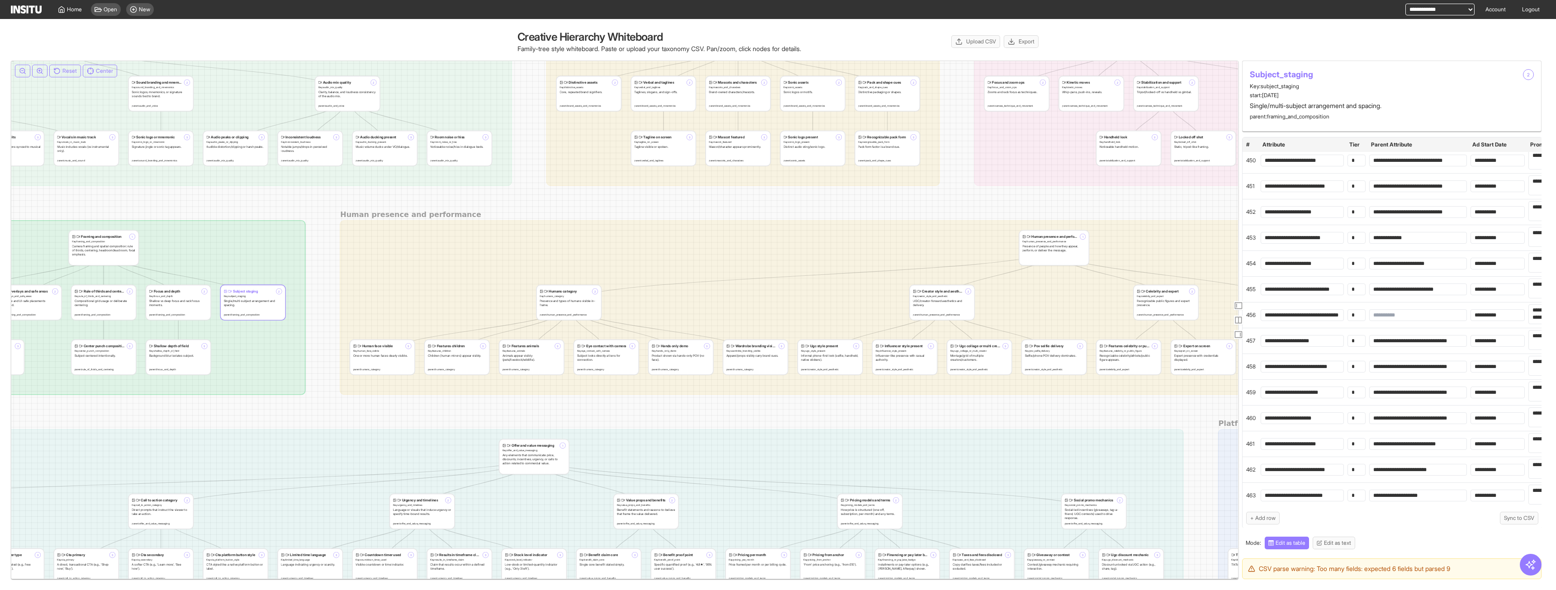
drag, startPoint x: 580, startPoint y: 275, endPoint x: 758, endPoint y: 407, distance: 221.9
click at [758, 407] on icon at bounding box center [1433, 440] width 4828 height 856
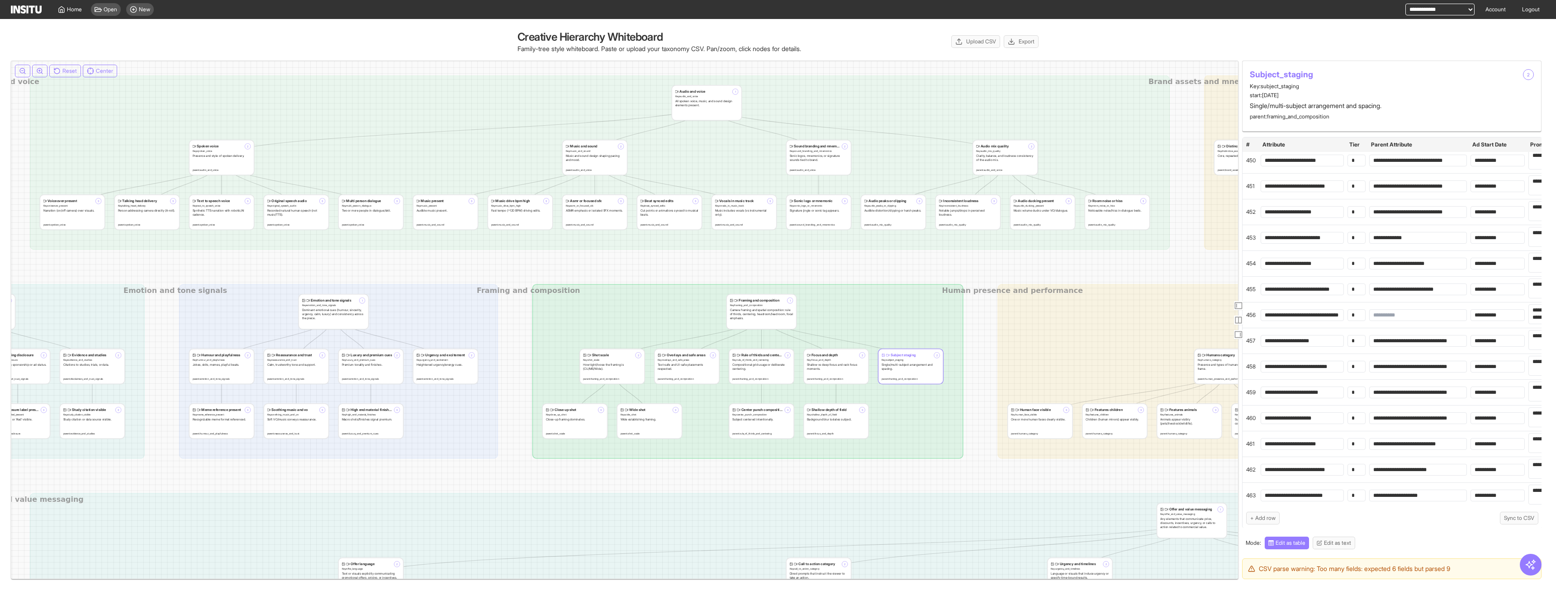
drag, startPoint x: 410, startPoint y: 217, endPoint x: 1065, endPoint y: 264, distance: 656.1
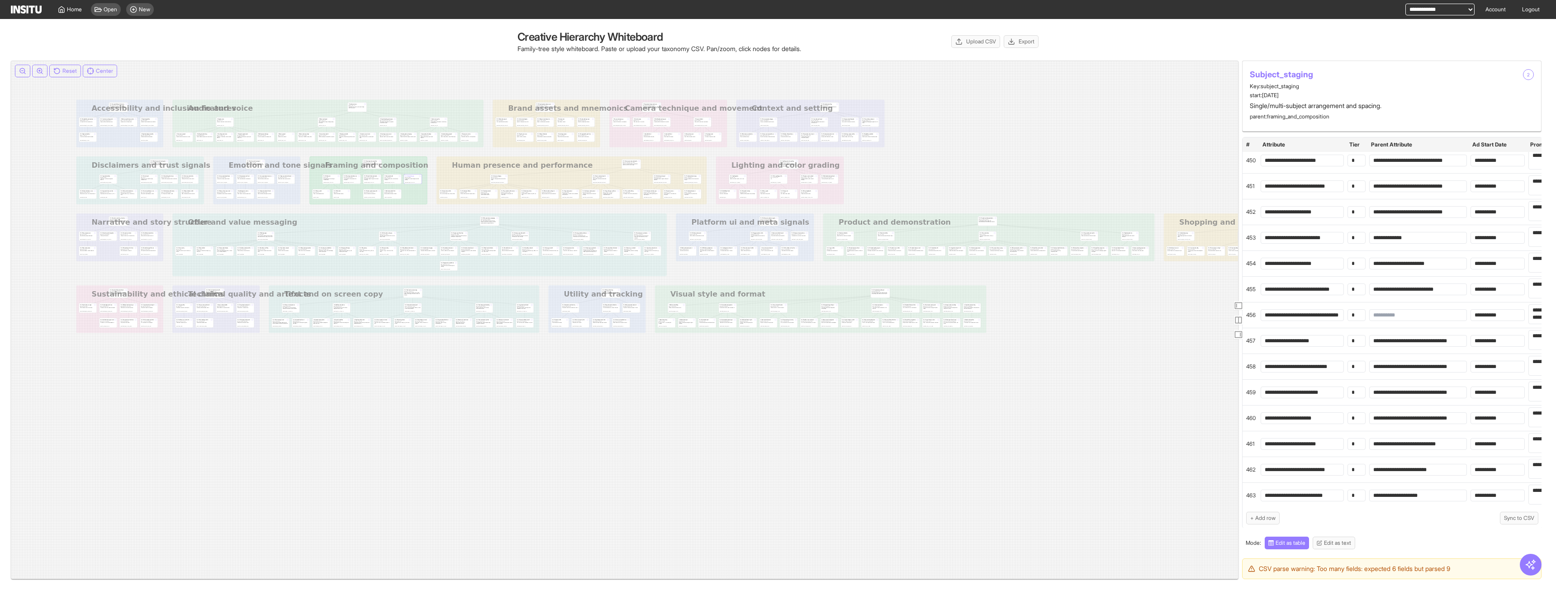
drag, startPoint x: 701, startPoint y: 272, endPoint x: 334, endPoint y: 152, distance: 386.6
click at [334, 152] on icon at bounding box center [734, 216] width 1317 height 233
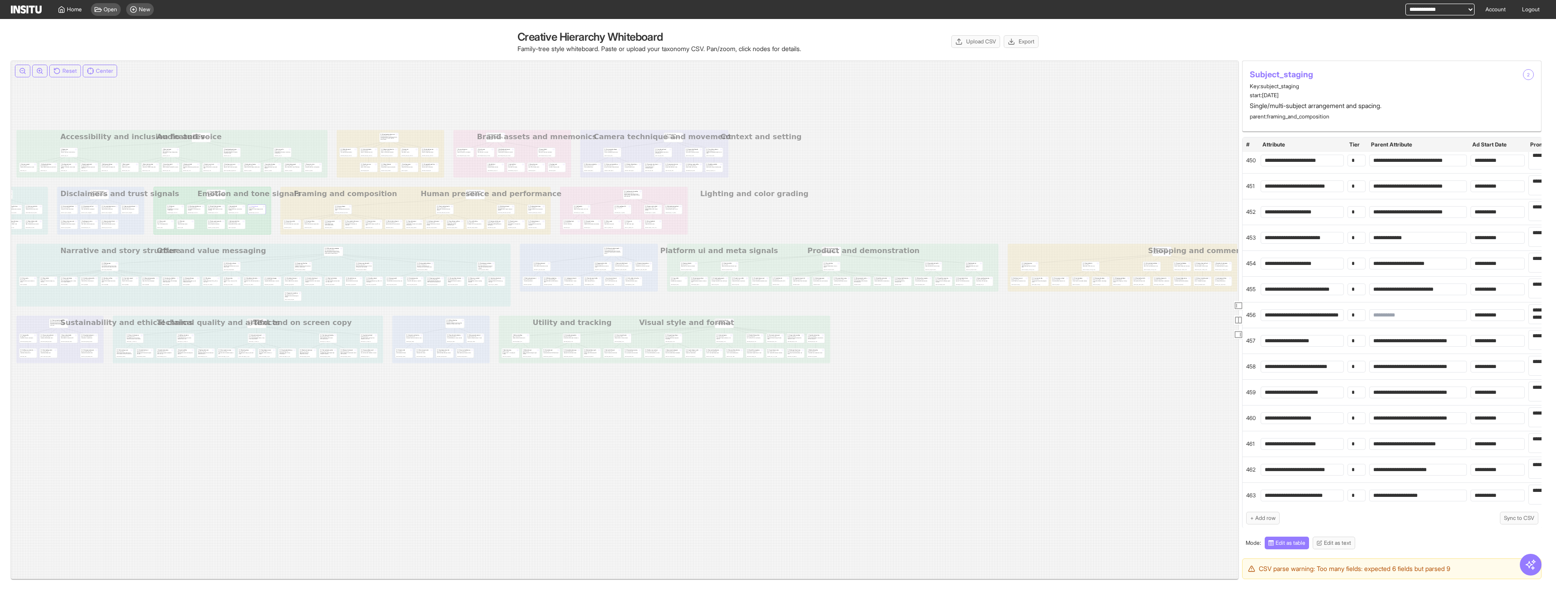
drag, startPoint x: 648, startPoint y: 294, endPoint x: 561, endPoint y: 311, distance: 88.5
click at [507, 292] on icon at bounding box center [578, 246] width 1317 height 233
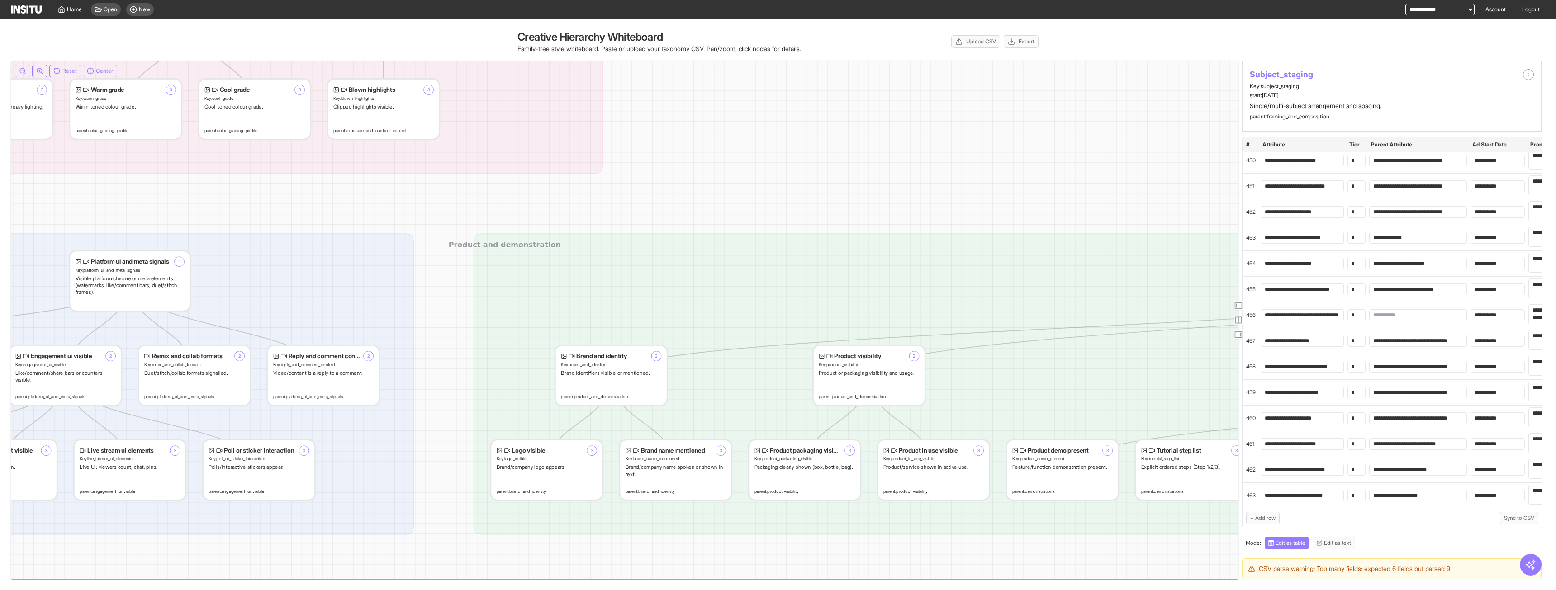
drag, startPoint x: 441, startPoint y: 258, endPoint x: 575, endPoint y: 286, distance: 136.8
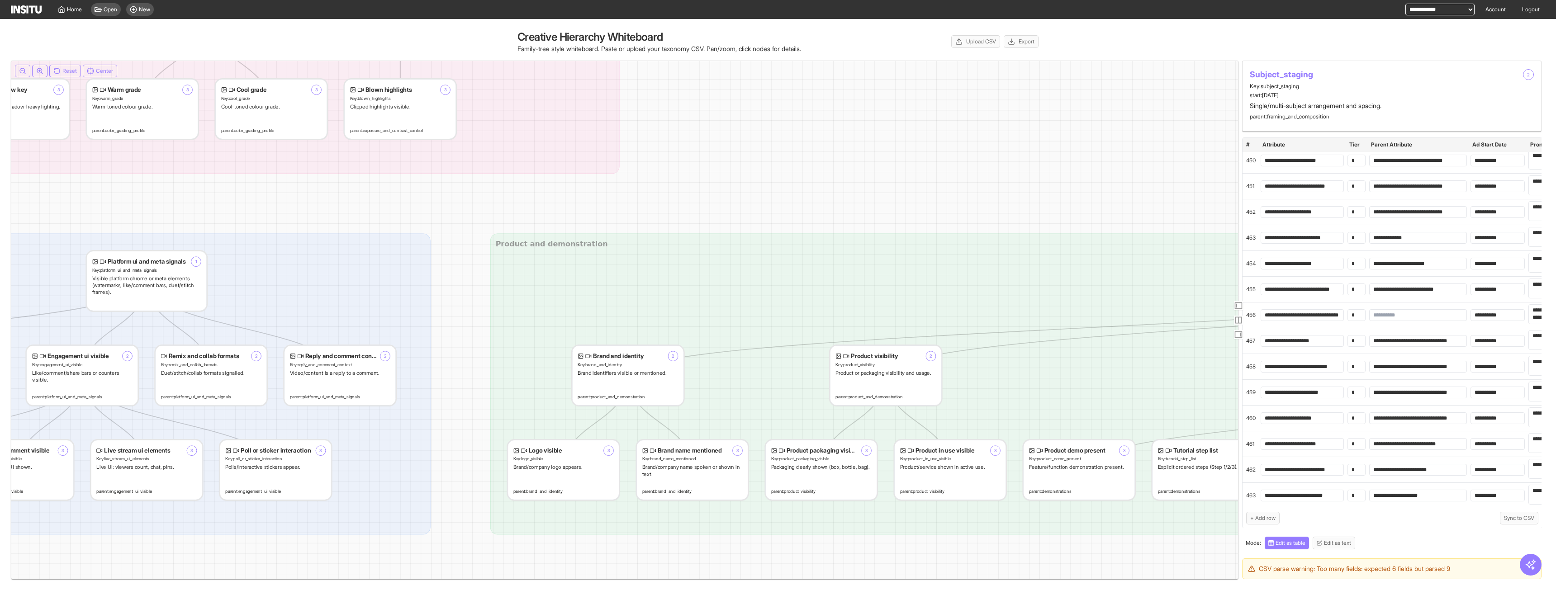
drag, startPoint x: 539, startPoint y: 292, endPoint x: 640, endPoint y: 279, distance: 101.8
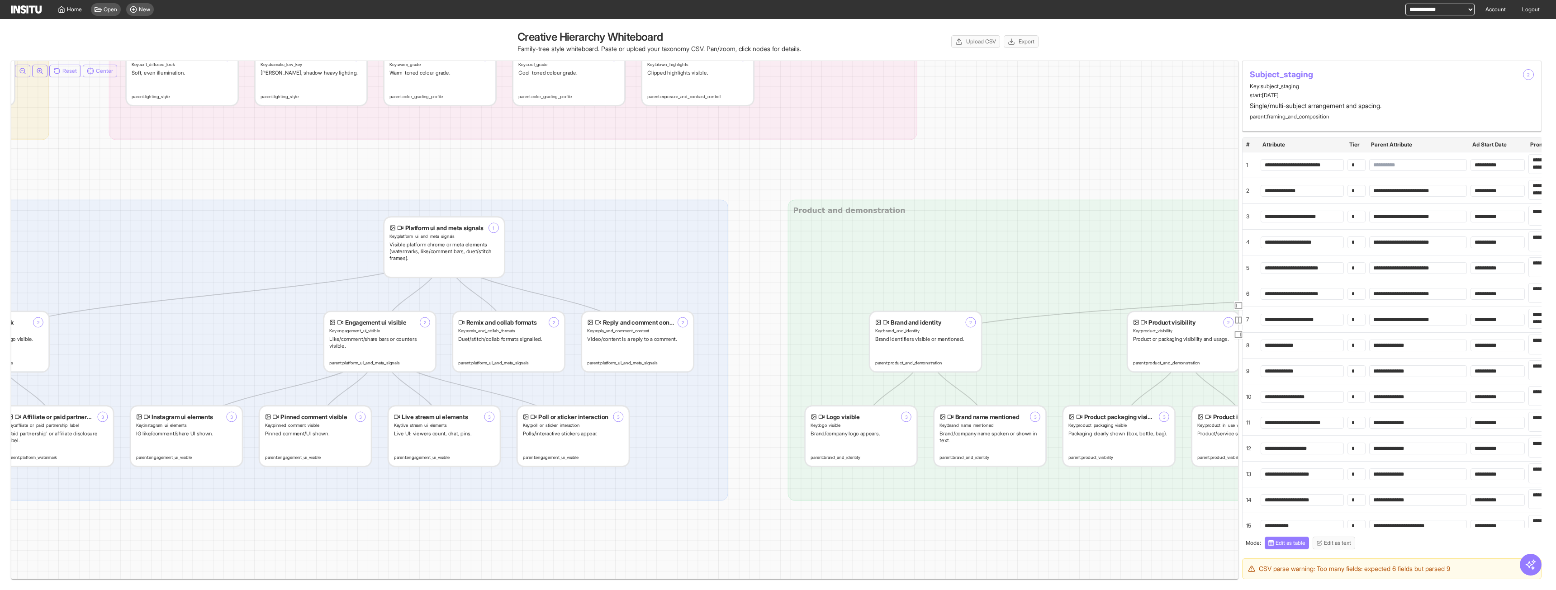
scroll to position [11584, 0]
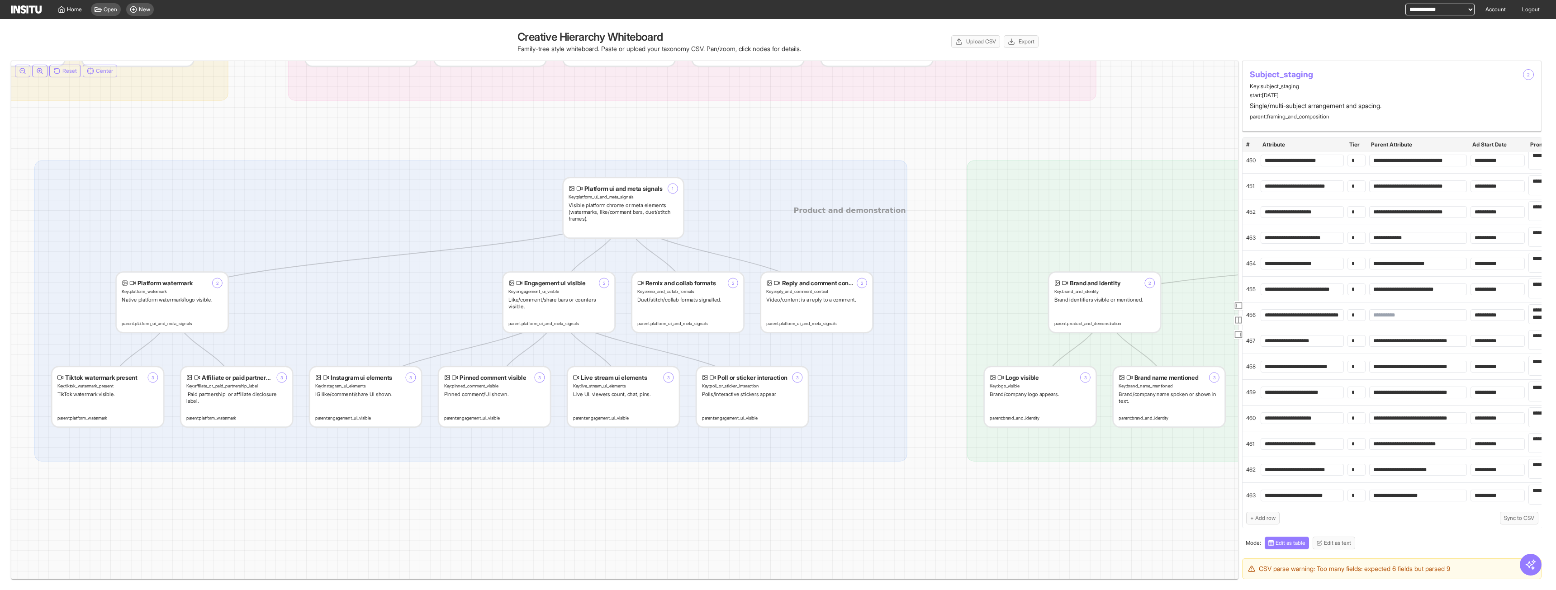
drag, startPoint x: 343, startPoint y: 281, endPoint x: 522, endPoint y: 242, distance: 183.4
click at [522, 242] on icon at bounding box center [407, 178] width 8340 height 1478
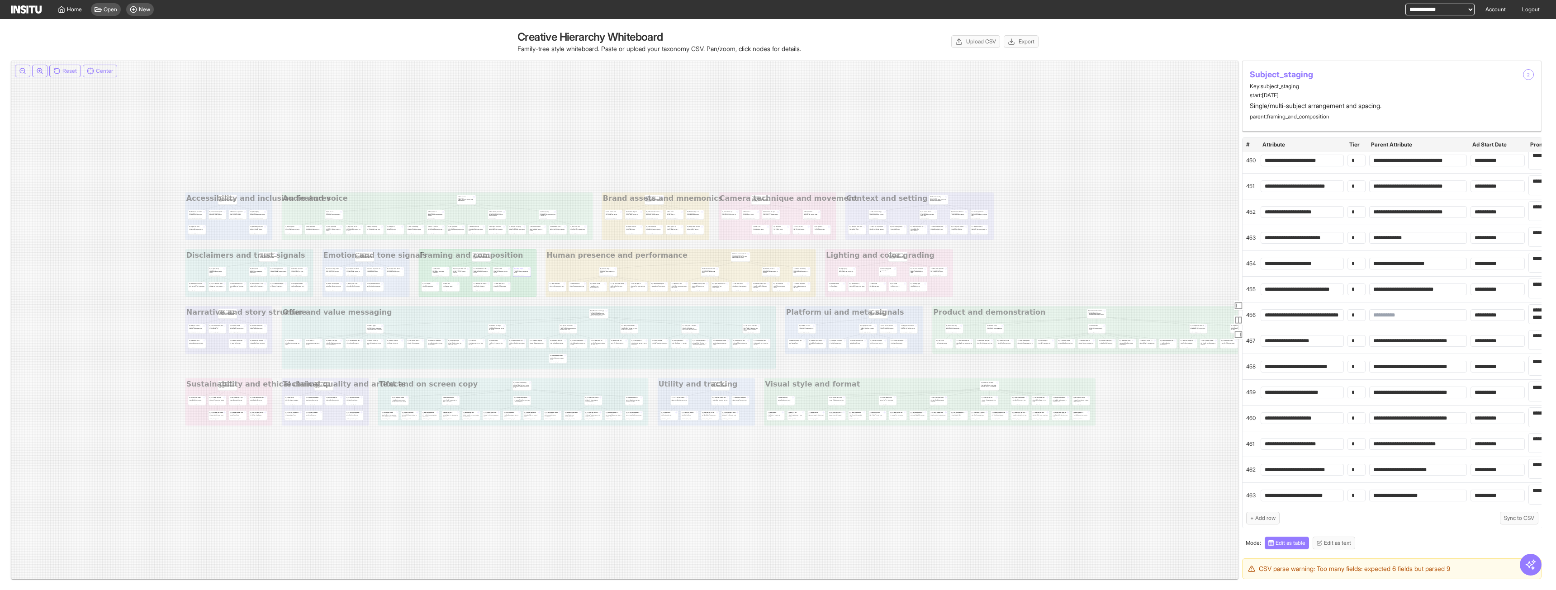
drag, startPoint x: 397, startPoint y: 183, endPoint x: 772, endPoint y: 360, distance: 415.0
click at [772, 360] on icon at bounding box center [843, 309] width 1317 height 233
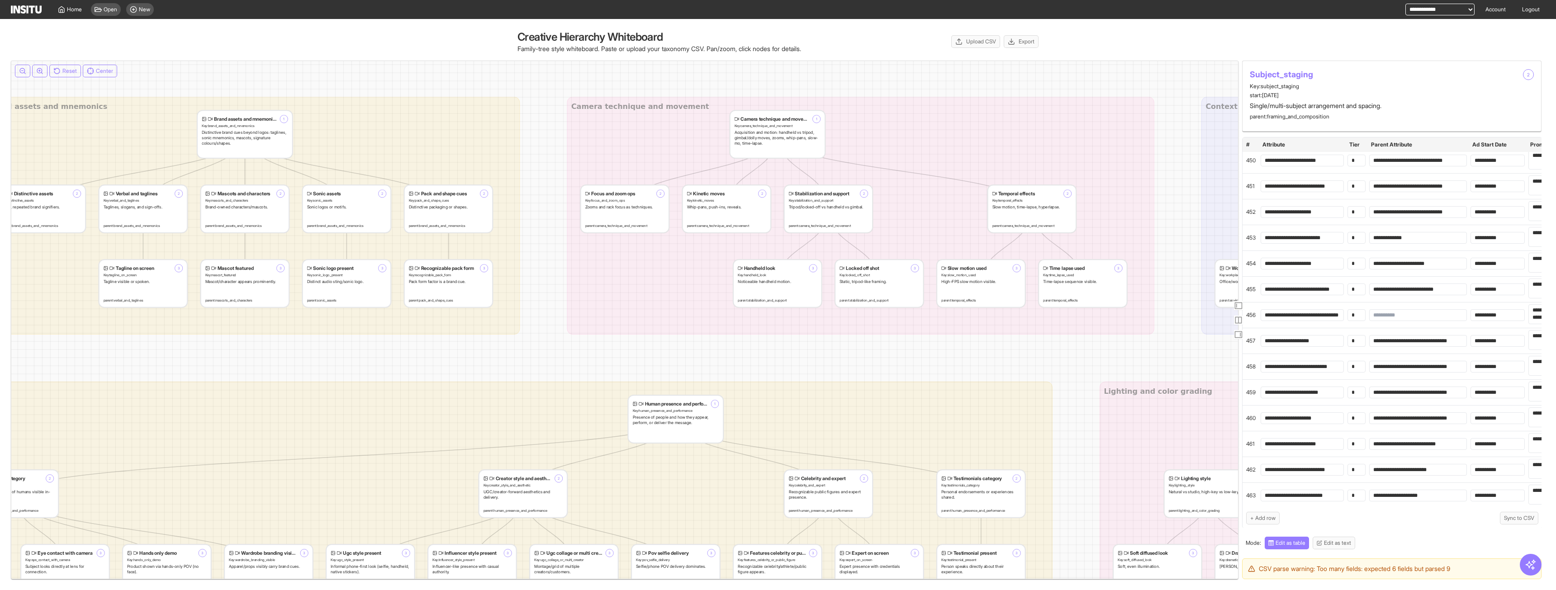
drag, startPoint x: 677, startPoint y: 153, endPoint x: 708, endPoint y: 182, distance: 43.2
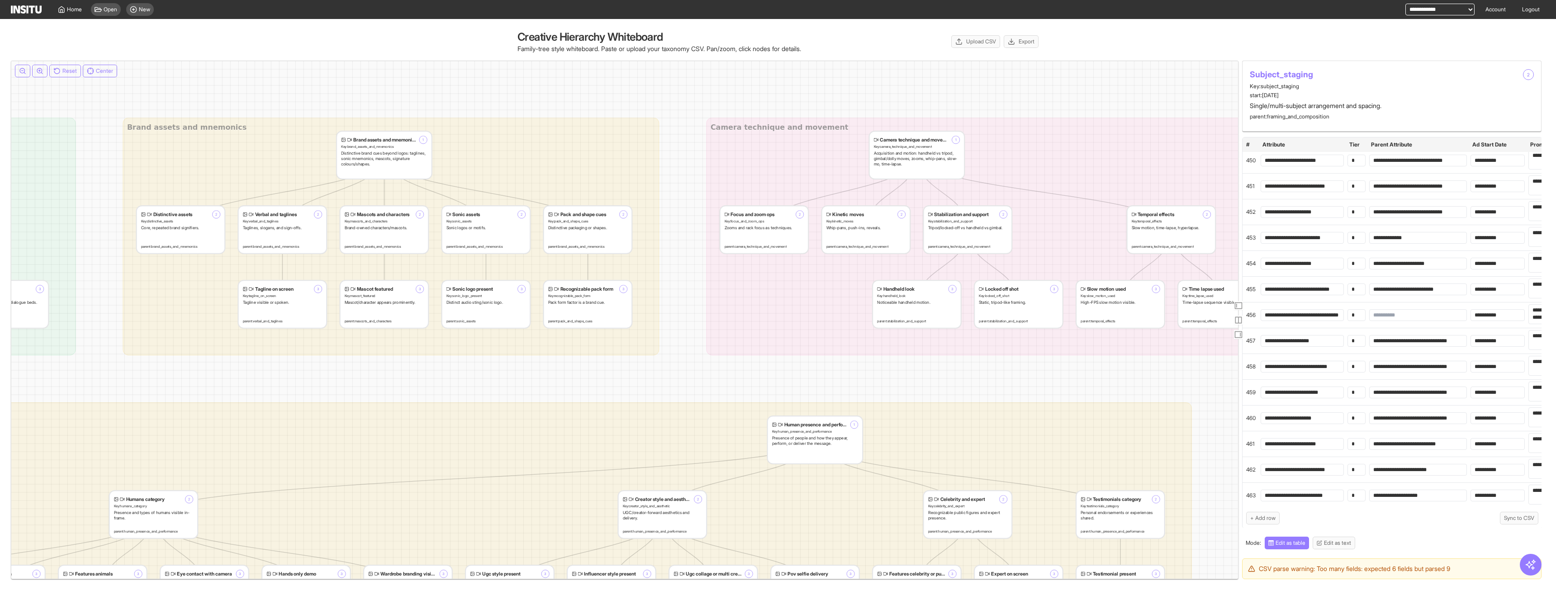
drag, startPoint x: 404, startPoint y: 197, endPoint x: 512, endPoint y: 189, distance: 108.0
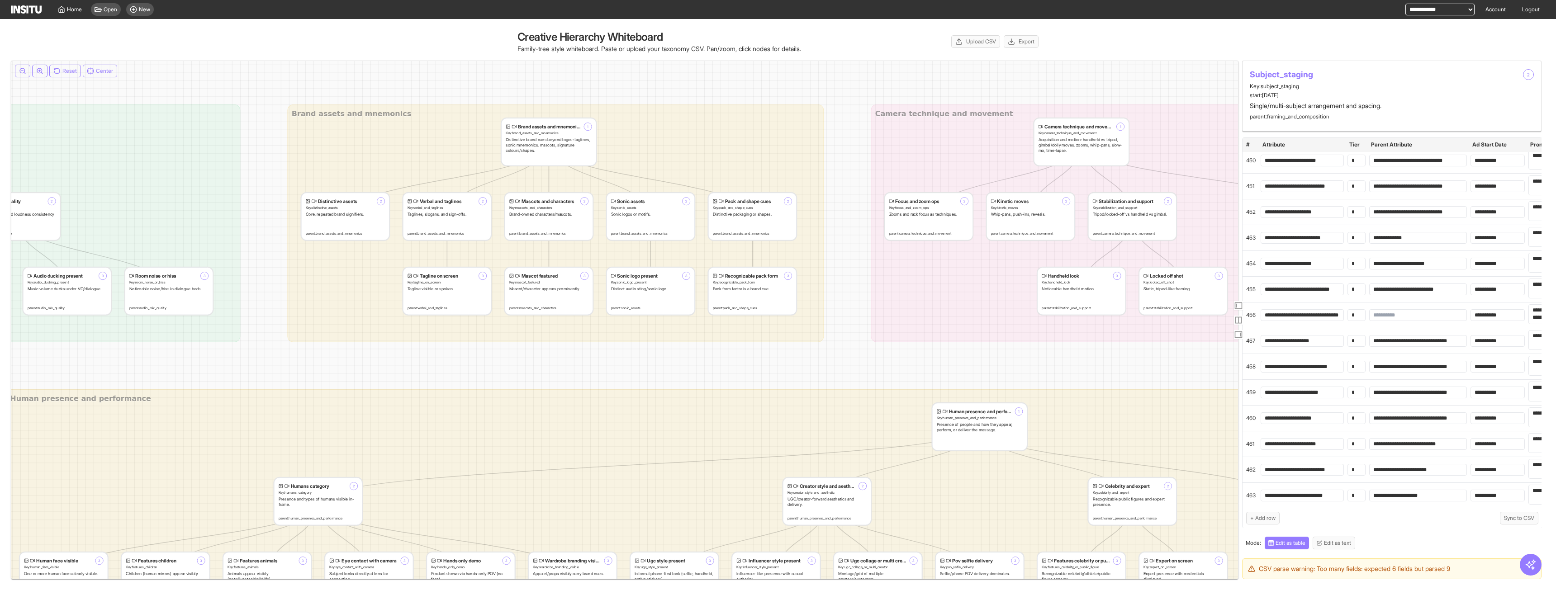
drag, startPoint x: 418, startPoint y: 177, endPoint x: 509, endPoint y: 167, distance: 91.5
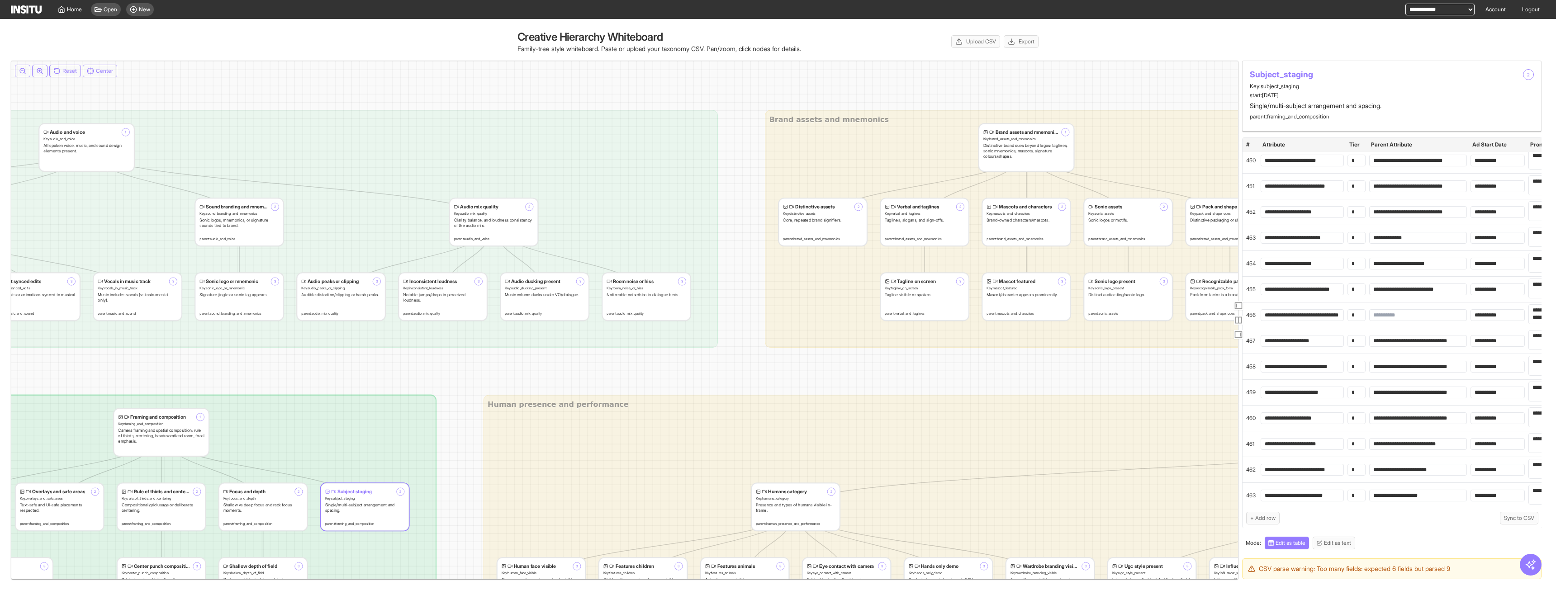
drag, startPoint x: 425, startPoint y: 174, endPoint x: 681, endPoint y: 204, distance: 258.1
click at [279, 219] on div "Sound branding and mnemonics 2 Key: sound_branding_and_mnemonics Sonic logos, m…" at bounding box center [239, 222] width 88 height 47
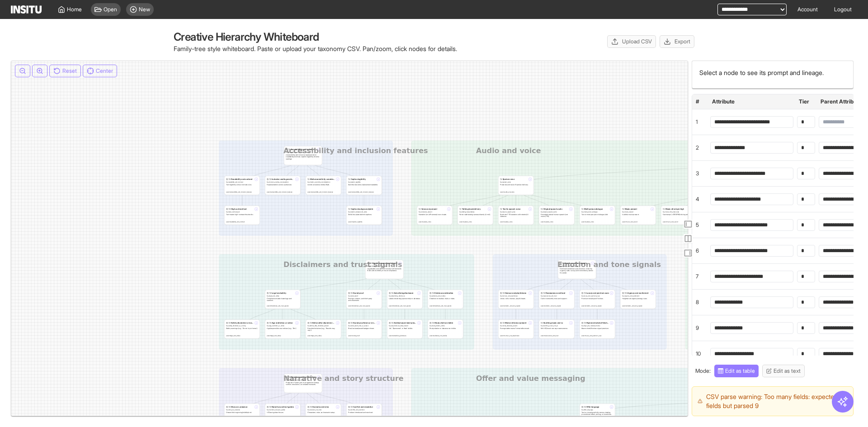
drag, startPoint x: 552, startPoint y: 209, endPoint x: 476, endPoint y: 201, distance: 76.8
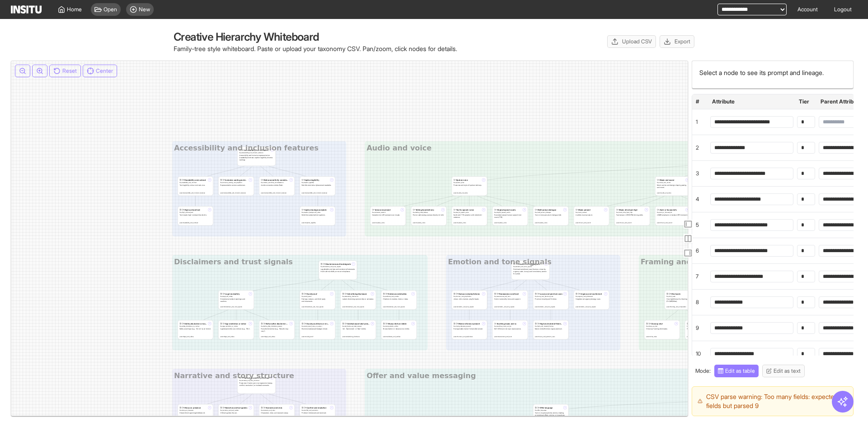
click at [252, 156] on div "Accessibility and inclusive representation (readability/contrast, caption legib…" at bounding box center [256, 158] width 34 height 6
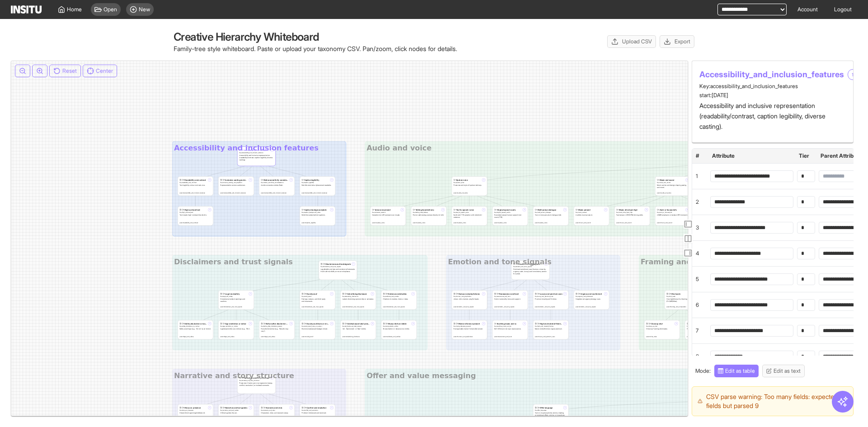
click at [244, 185] on div "Representation across audiences." at bounding box center [236, 186] width 32 height 2
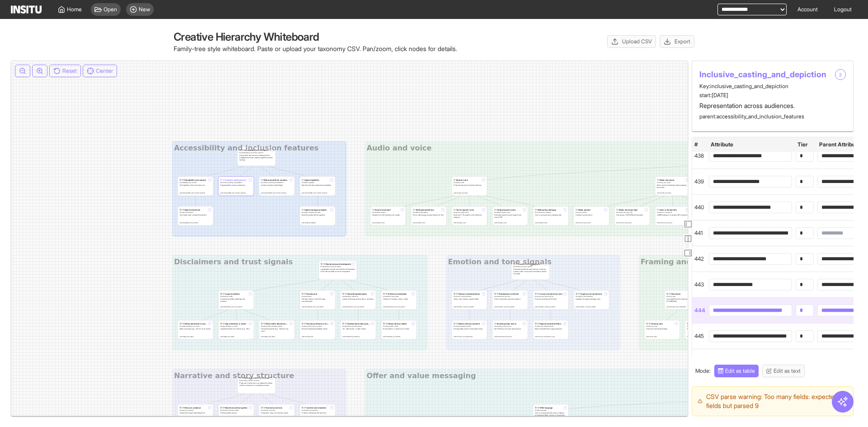
scroll to position [11756, 1]
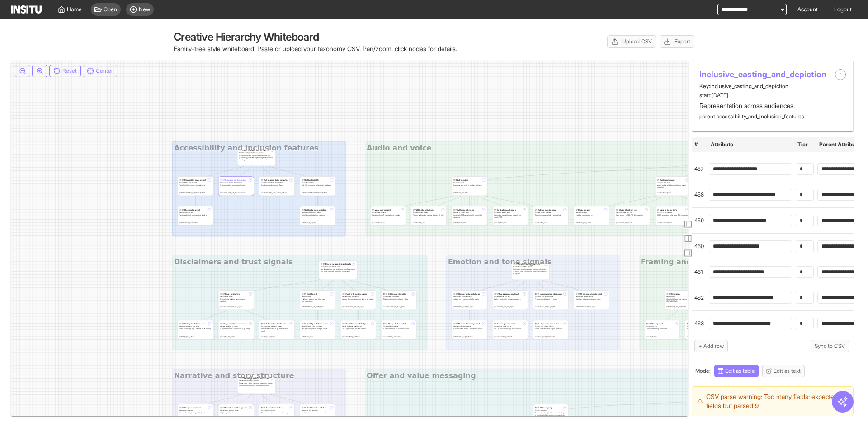
click at [516, 270] on div "Dominant emotional cues (humour, sincerity, urgency, calm, luxury) and consiste…" at bounding box center [530, 272] width 34 height 6
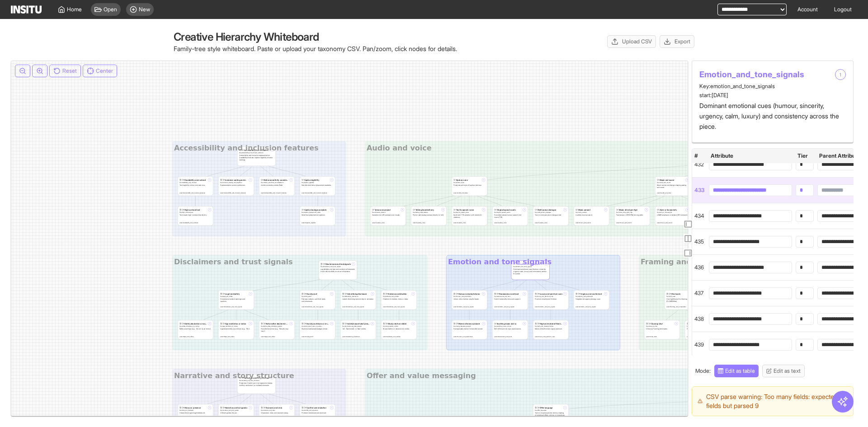
scroll to position [10851, 1]
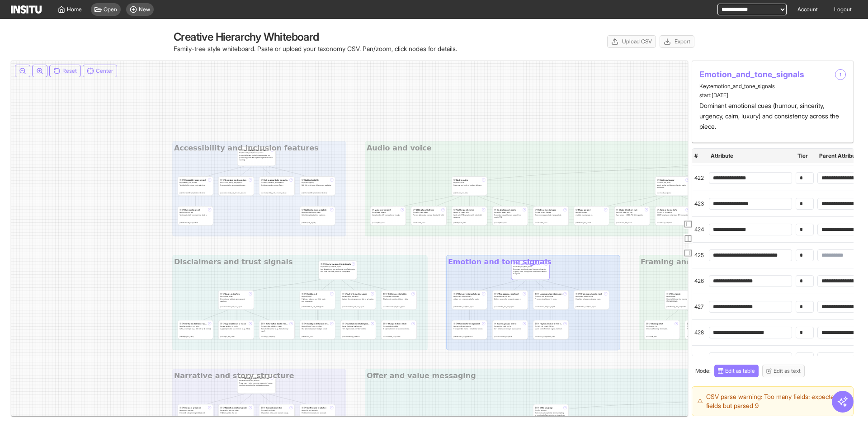
click at [201, 189] on div "Readability and contrast 2 Key: readability_and_contrast Text legibility, colou…" at bounding box center [195, 186] width 35 height 19
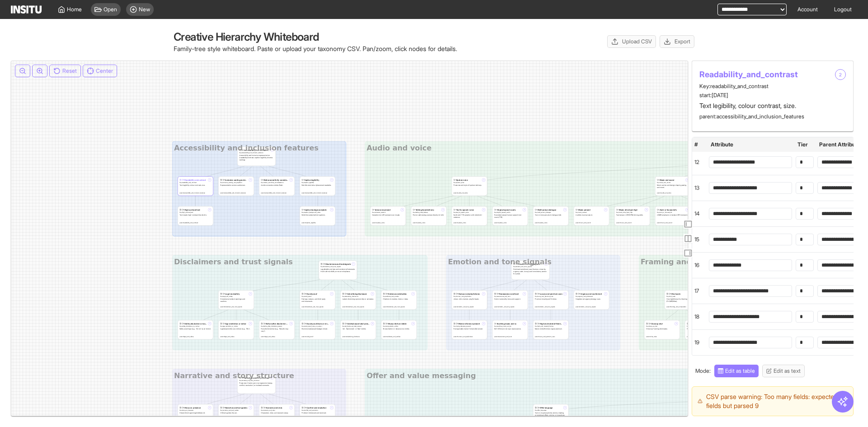
scroll to position [0, 1]
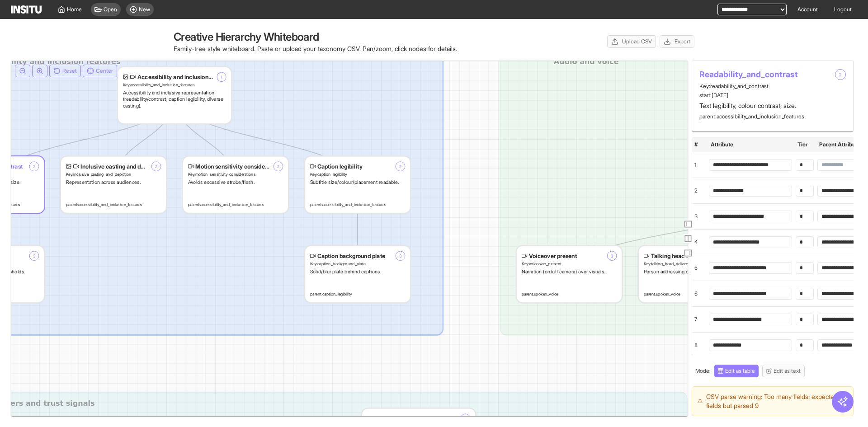
drag, startPoint x: 496, startPoint y: 186, endPoint x: 439, endPoint y: 185, distance: 57.0
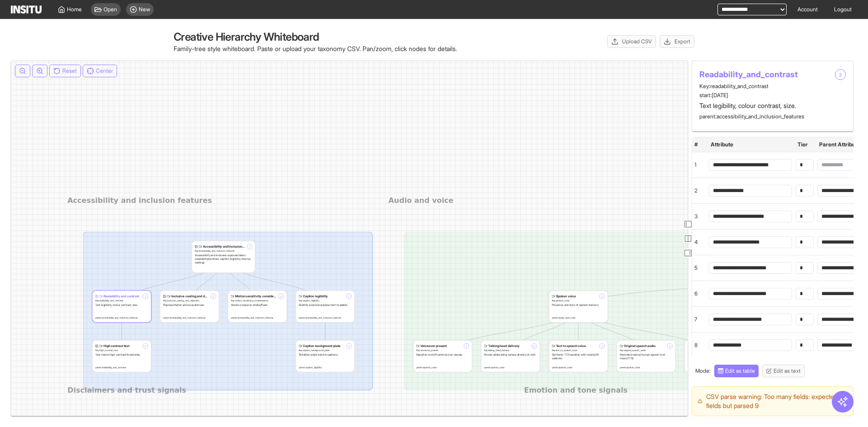
drag, startPoint x: 581, startPoint y: 180, endPoint x: 497, endPoint y: 299, distance: 146.0
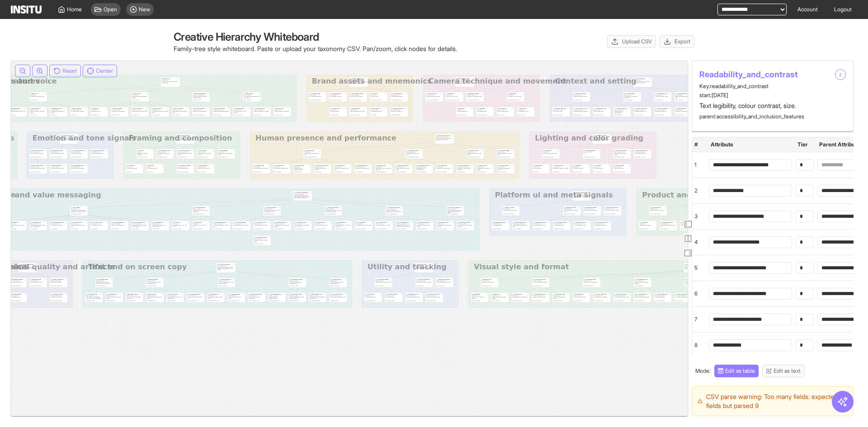
drag, startPoint x: 513, startPoint y: 301, endPoint x: 25, endPoint y: 90, distance: 531.5
click at [25, 90] on icon at bounding box center [548, 191] width 1317 height 233
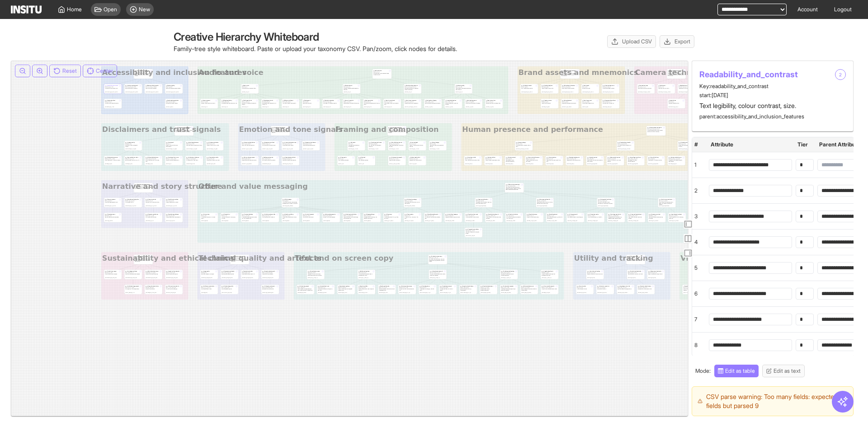
drag, startPoint x: 423, startPoint y: 134, endPoint x: 635, endPoint y: 126, distance: 211.8
click at [635, 126] on icon at bounding box center [759, 182] width 1317 height 233
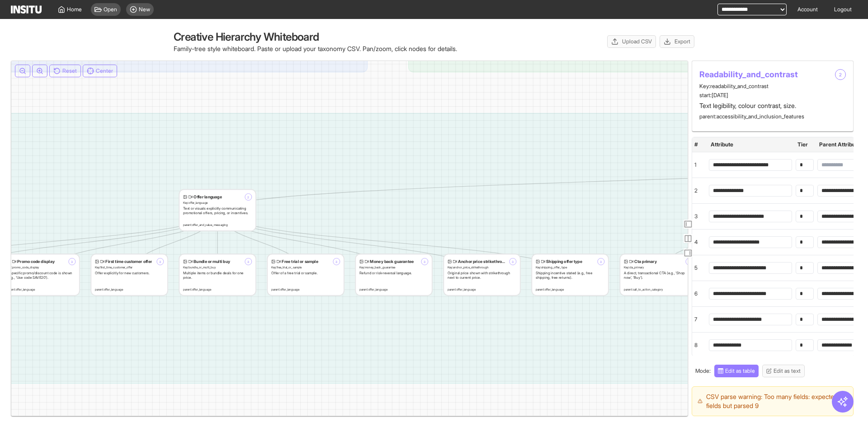
click at [222, 199] on span "Offer language" at bounding box center [208, 196] width 28 height 5
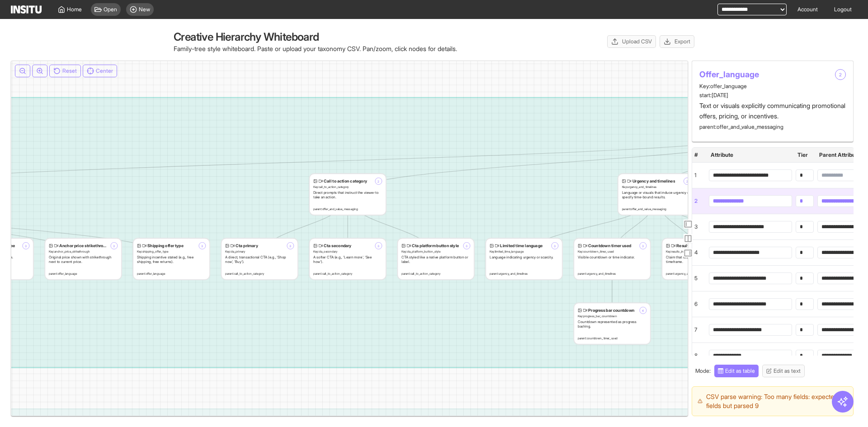
drag, startPoint x: 418, startPoint y: 205, endPoint x: 7, endPoint y: 194, distance: 411.3
click at [7, 194] on div "Creative Hierarchy Whiteboard Family-tree style whiteboard. Paste or upload you…" at bounding box center [434, 223] width 868 height 408
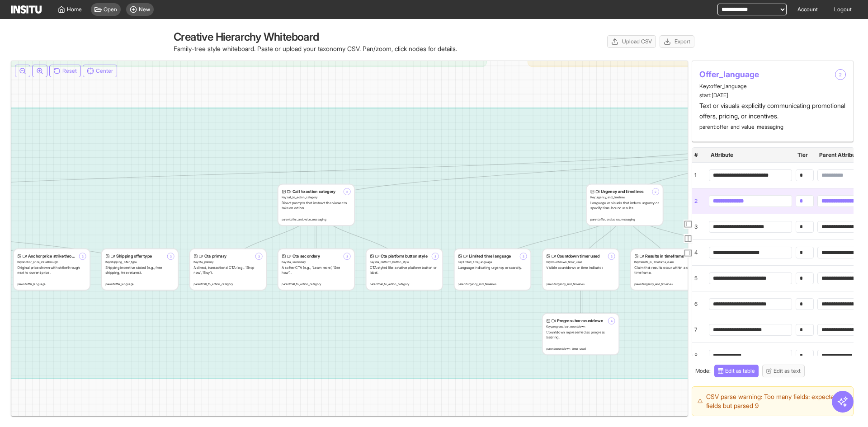
click at [325, 208] on div "Direct prompts that instruct the viewer to take an action." at bounding box center [316, 205] width 69 height 9
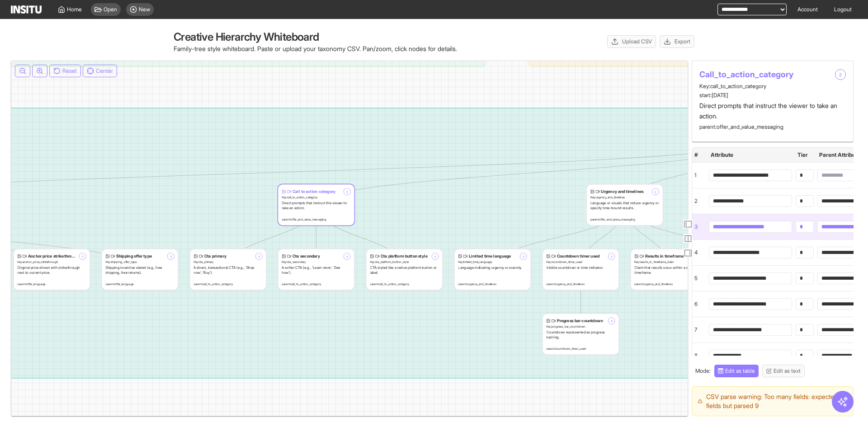
click at [609, 211] on div "Urgency and timelines 2 Key: urgency_and_timelines Language or visuals that ind…" at bounding box center [625, 205] width 76 height 41
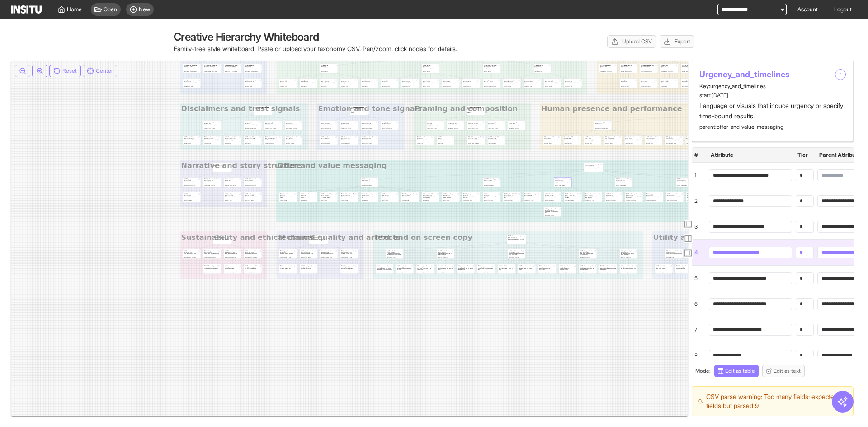
click at [486, 251] on icon at bounding box center [838, 162] width 1317 height 233
click at [448, 262] on icon at bounding box center [838, 164] width 1317 height 233
click at [449, 259] on div "parent: text_and_on_screen_copy" at bounding box center [445, 259] width 16 height 1
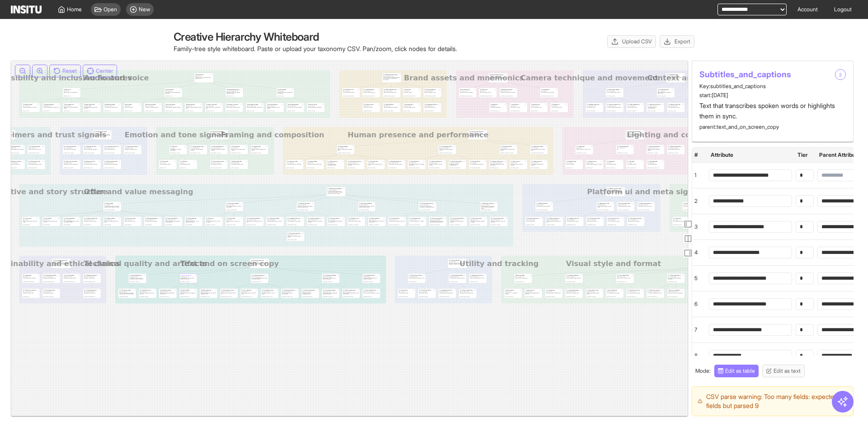
drag, startPoint x: 606, startPoint y: 241, endPoint x: 161, endPoint y: 190, distance: 448.4
click at [180, 196] on icon at bounding box center [581, 187] width 1317 height 233
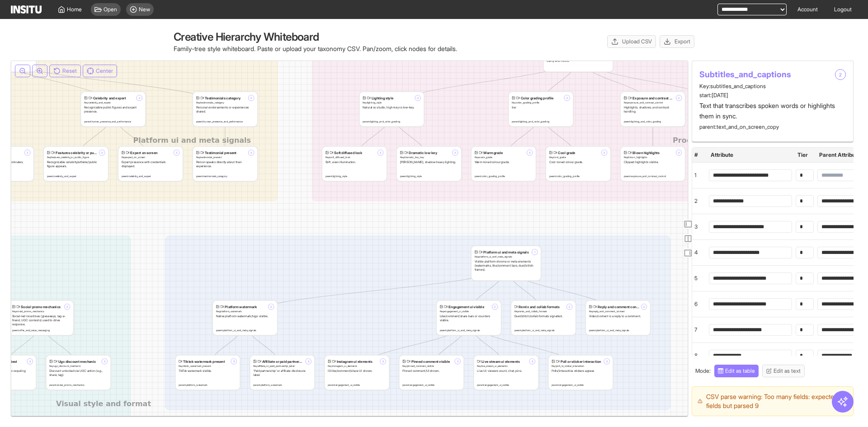
drag, startPoint x: 397, startPoint y: 124, endPoint x: 479, endPoint y: 322, distance: 214.8
click at [492, 361] on icon at bounding box center [381, 246] width 4828 height 856
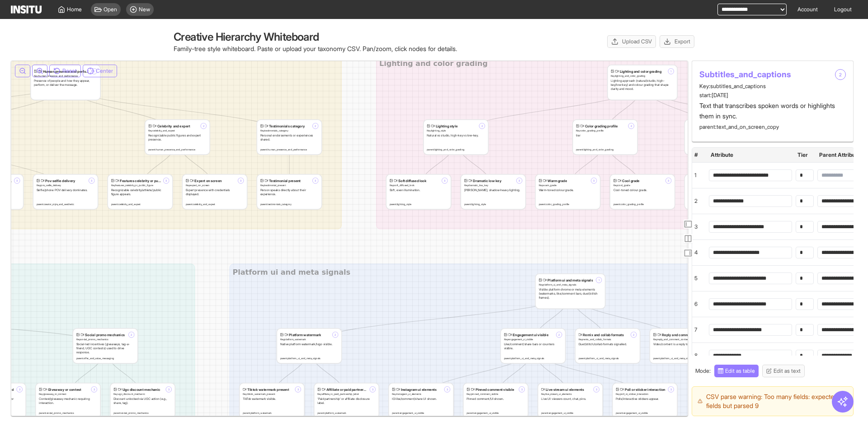
click at [493, 197] on div "Dramatic low key 3 Key: dramatic_low_key [PERSON_NAME], shadow-heavy lighting. …" at bounding box center [493, 192] width 64 height 34
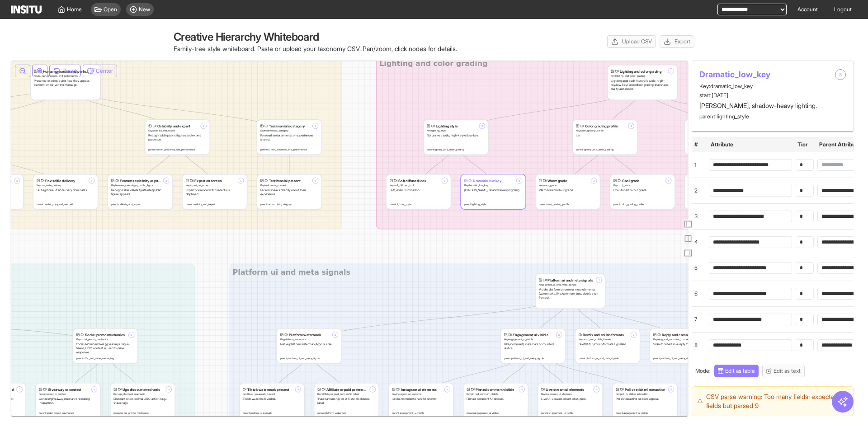
click at [461, 139] on div "Lighting style 2 Key: lighting_style Natural vs studio, high-key vs low-key. pa…" at bounding box center [456, 137] width 64 height 34
click at [601, 144] on div "Color grading profile 2 Key: color_grading_profile tier parent: lighting_and_co…" at bounding box center [605, 137] width 64 height 34
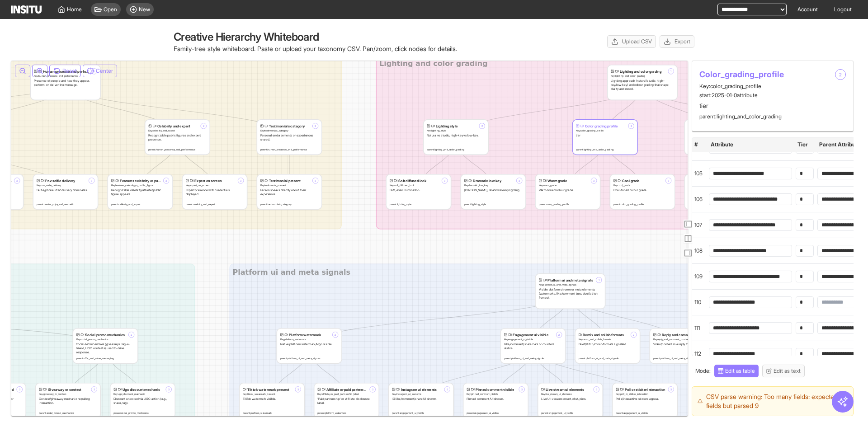
scroll to position [2804, 1]
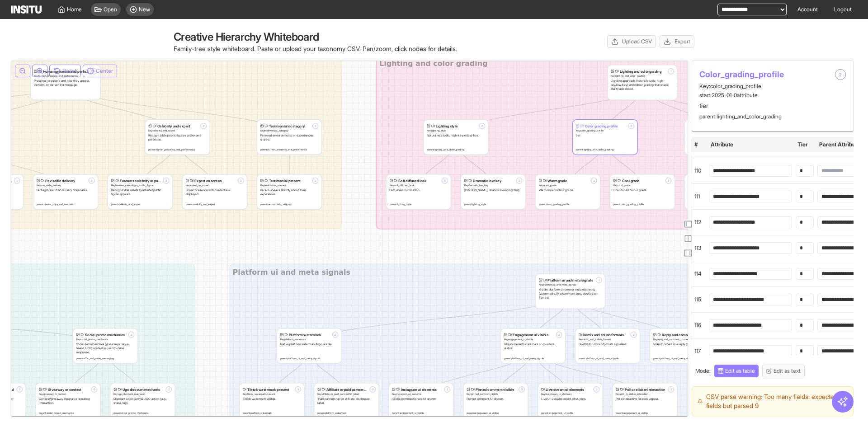
click at [646, 185] on span "Key: cool_grade" at bounding box center [643, 186] width 58 height 4
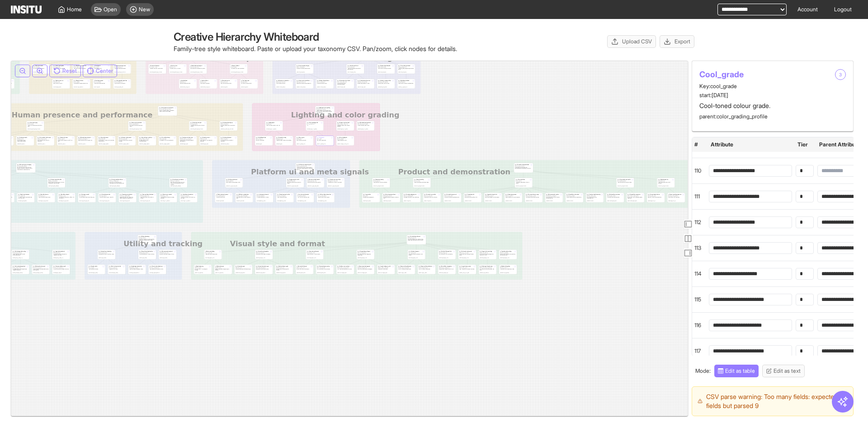
drag, startPoint x: 525, startPoint y: 279, endPoint x: 208, endPoint y: 227, distance: 321.3
click at [208, 227] on icon at bounding box center [271, 163] width 1317 height 233
click at [465, 251] on span "End card or outro panel" at bounding box center [467, 251] width 10 height 1
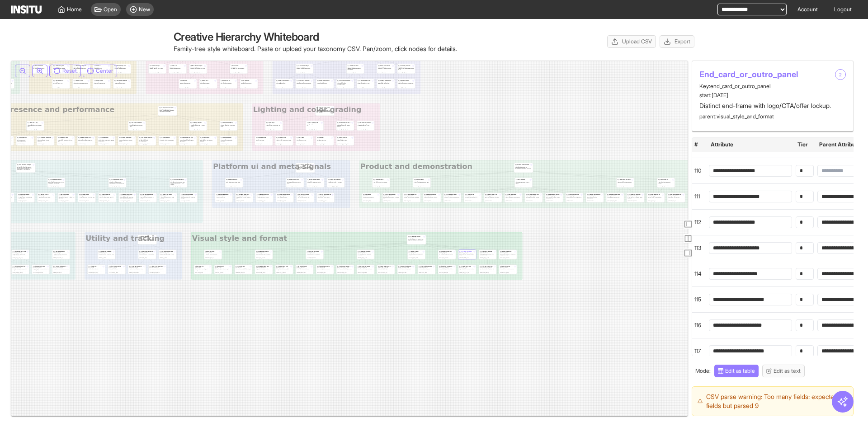
click at [463, 267] on span "Logo lockup on outro" at bounding box center [466, 266] width 9 height 1
click at [494, 265] on div "Ratio specific safe zones respected 3 Key: ratio_specific_safe_zones_respected …" at bounding box center [488, 269] width 18 height 9
click at [321, 109] on span "Key: lighting_and_color_grading" at bounding box center [324, 109] width 17 height 1
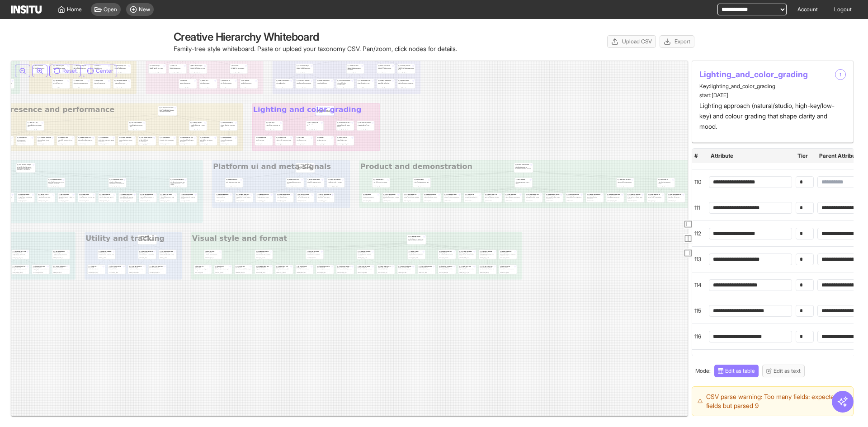
click at [315, 123] on span "Color grading profile" at bounding box center [313, 122] width 9 height 1
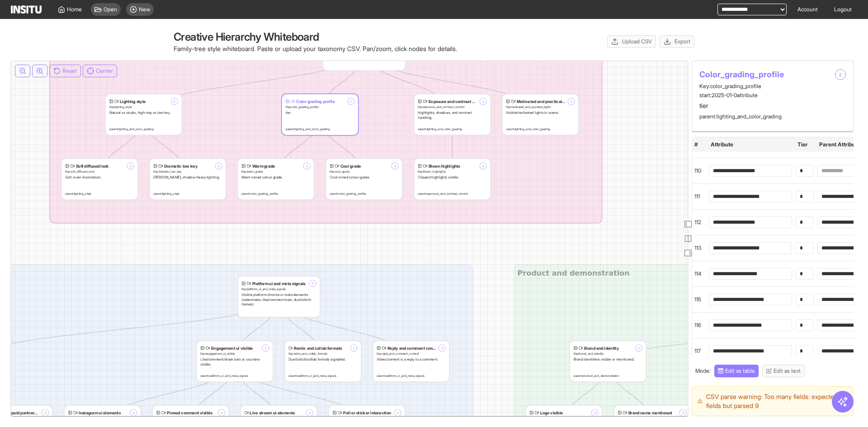
click at [344, 168] on span "Cool grade" at bounding box center [351, 166] width 21 height 5
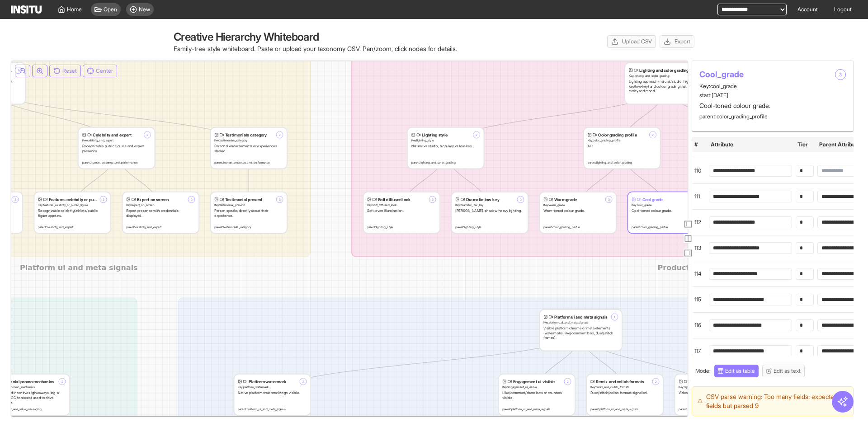
drag, startPoint x: 280, startPoint y: 185, endPoint x: 379, endPoint y: 188, distance: 98.6
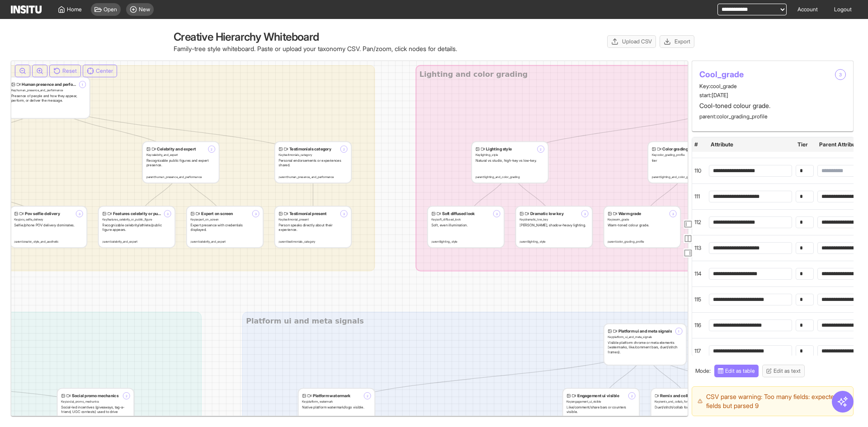
click at [248, 220] on span "Key: expert_on_screen" at bounding box center [224, 220] width 69 height 5
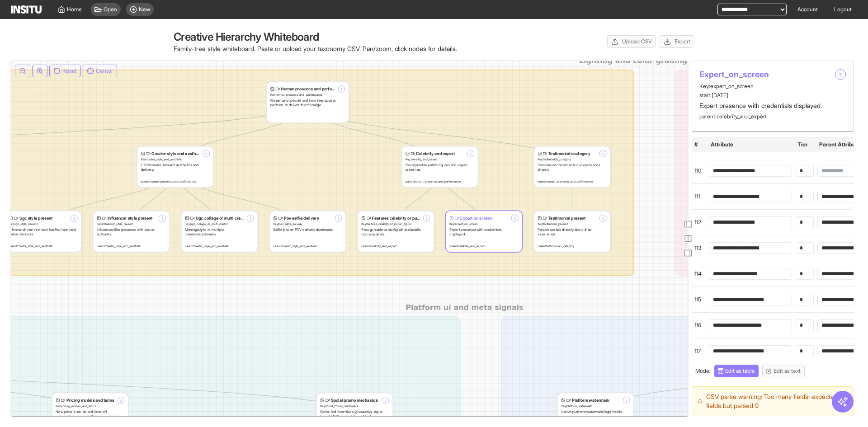
drag, startPoint x: 187, startPoint y: 176, endPoint x: 479, endPoint y: 251, distance: 301.8
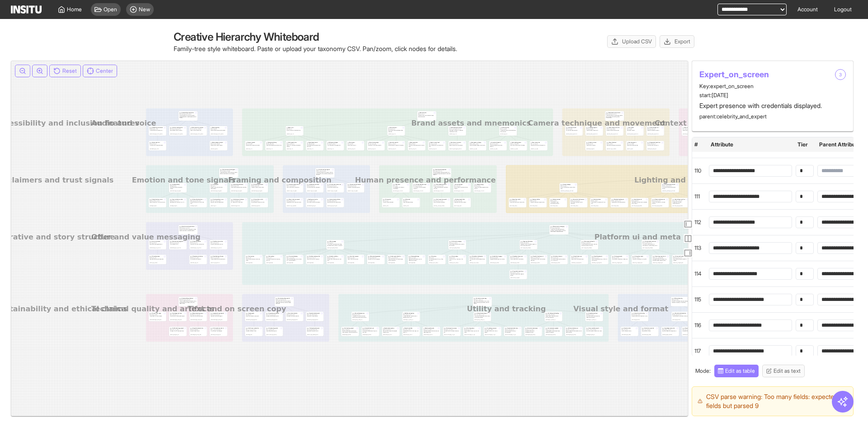
drag, startPoint x: 162, startPoint y: 179, endPoint x: 585, endPoint y: 154, distance: 423.2
click at [585, 154] on icon at bounding box center [804, 225] width 1317 height 233
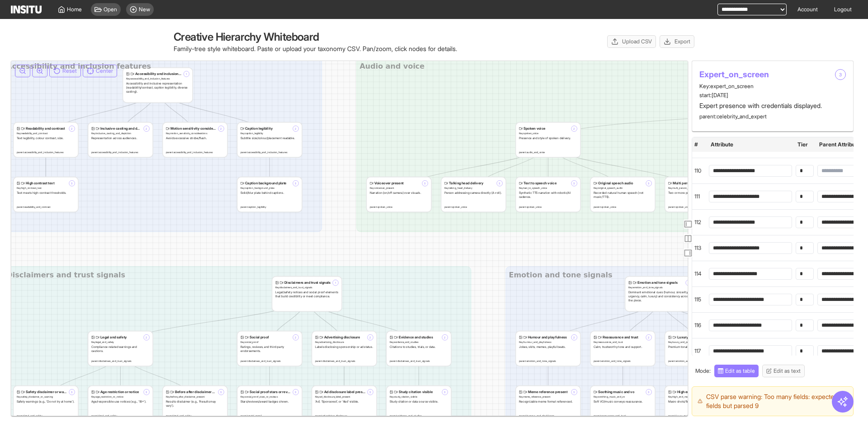
click at [194, 128] on span "Motion sensitivity considerations" at bounding box center [198, 129] width 54 height 4
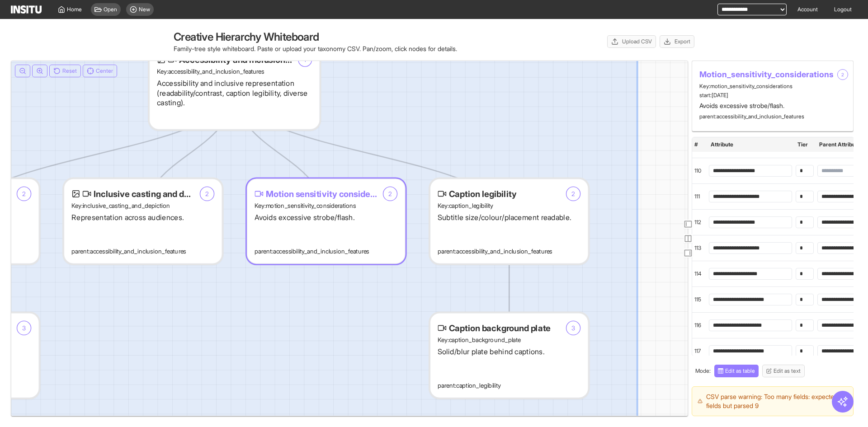
drag, startPoint x: 304, startPoint y: 292, endPoint x: 411, endPoint y: 270, distance: 109.0
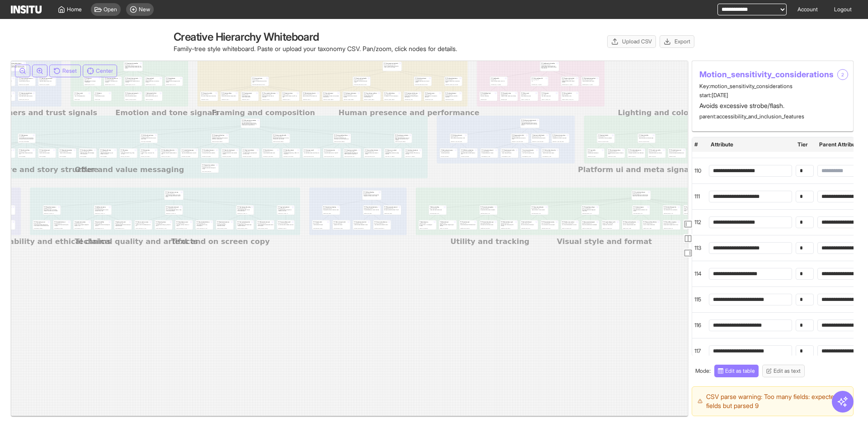
drag, startPoint x: 160, startPoint y: 151, endPoint x: 0, endPoint y: 96, distance: 168.6
click at [0, 96] on div "Creative Hierarchy Whiteboard Family-tree style whiteboard. Paste or upload you…" at bounding box center [434, 223] width 868 height 408
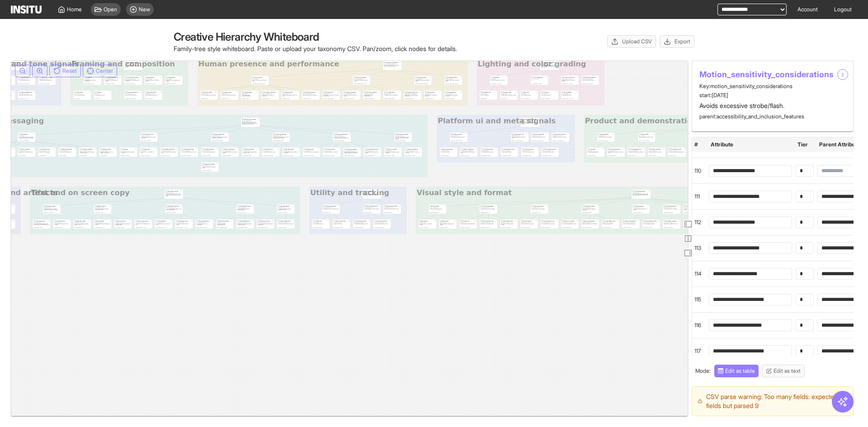
click at [493, 209] on div "Animated or motion-graphic techniques." at bounding box center [489, 208] width 16 height 1
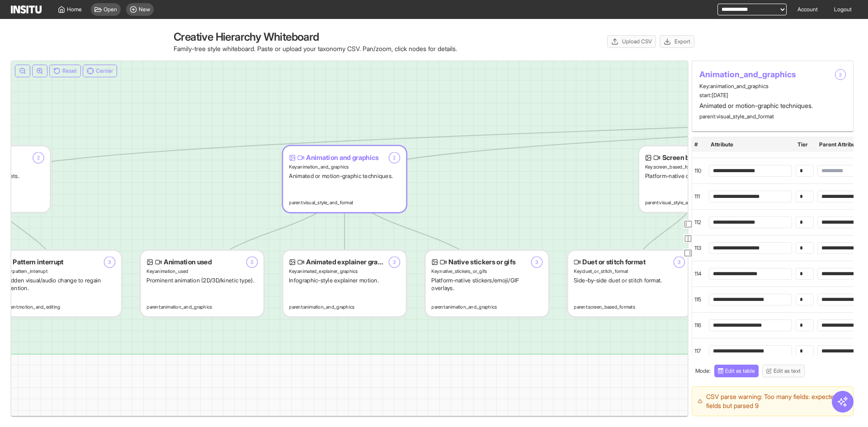
drag, startPoint x: 430, startPoint y: 218, endPoint x: 451, endPoint y: 191, distance: 33.5
click at [357, 270] on span "Key: animated_explainer_graphics" at bounding box center [344, 271] width 111 height 7
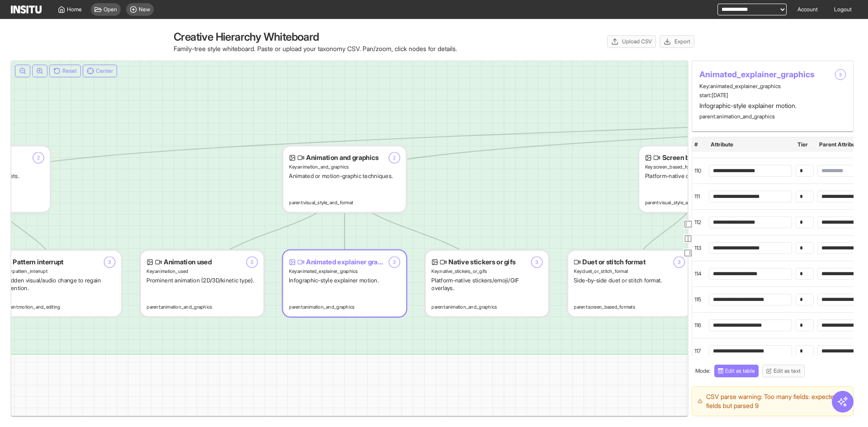
click at [499, 277] on div "Platform-native stickers/emoji/GIF overlays." at bounding box center [486, 284] width 111 height 15
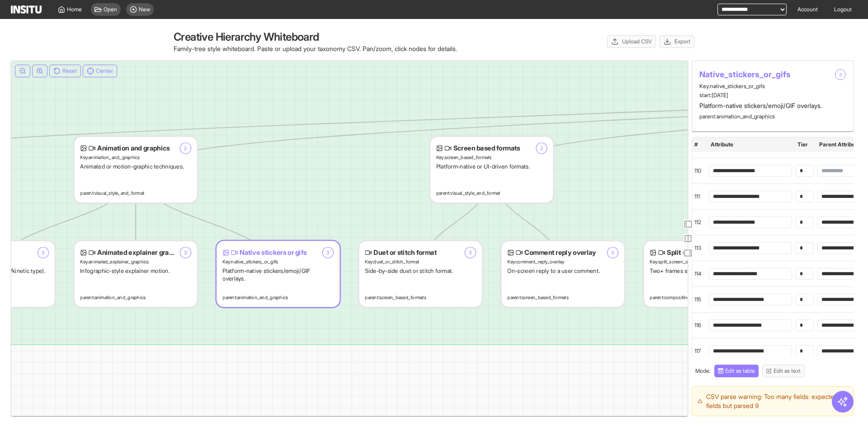
drag, startPoint x: 572, startPoint y: 262, endPoint x: 355, endPoint y: 255, distance: 217.7
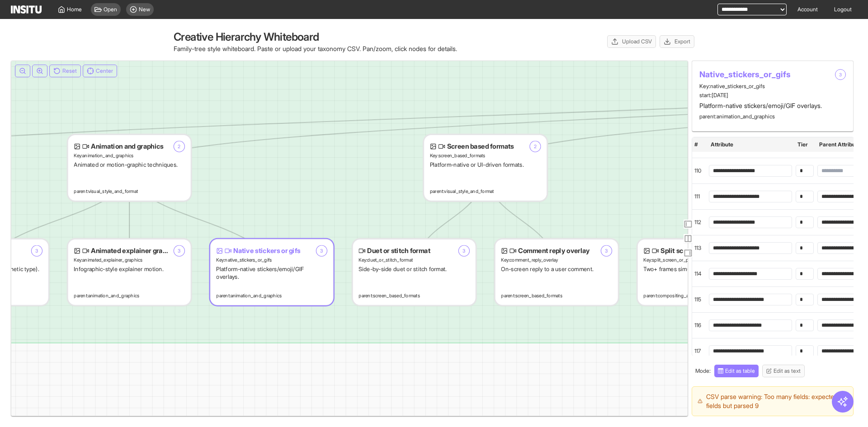
click at [393, 259] on span "Key: duet_or_stitch_format" at bounding box center [414, 260] width 111 height 7
click at [549, 266] on div "On-screen reply to a user comment." at bounding box center [556, 270] width 111 height 8
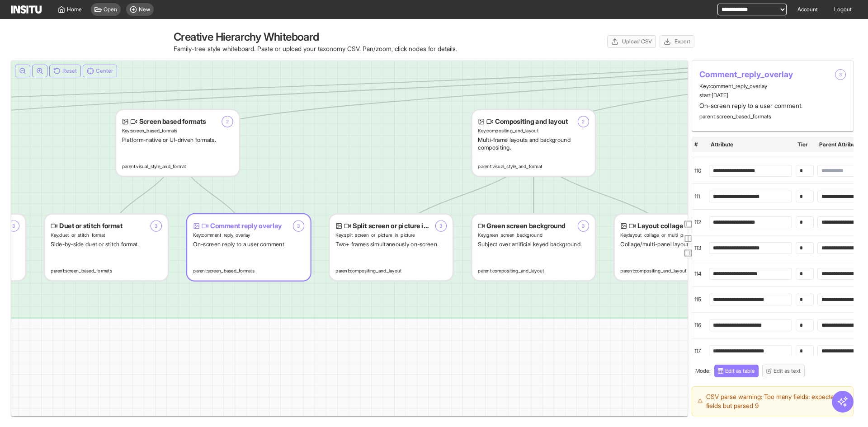
drag, startPoint x: 269, startPoint y: 235, endPoint x: 292, endPoint y: 225, distance: 25.5
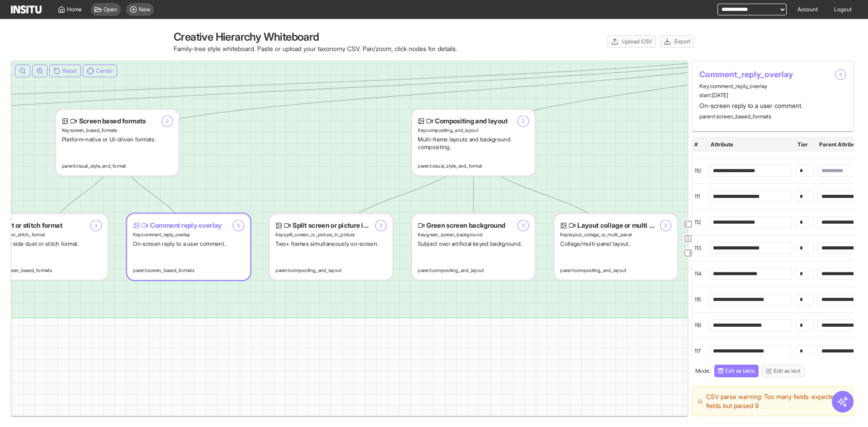
click at [582, 247] on div "Collage/multi-panel layout." at bounding box center [615, 245] width 111 height 8
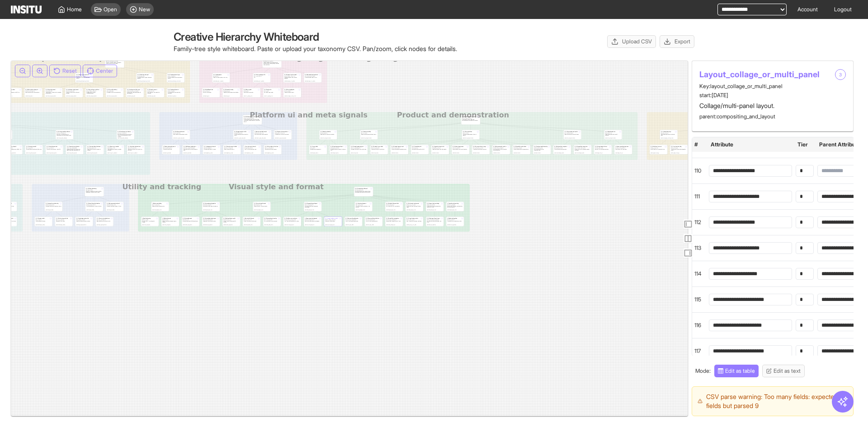
drag, startPoint x: 623, startPoint y: 216, endPoint x: 404, endPoint y: 207, distance: 218.6
click at [405, 206] on icon at bounding box center [218, 115] width 1317 height 233
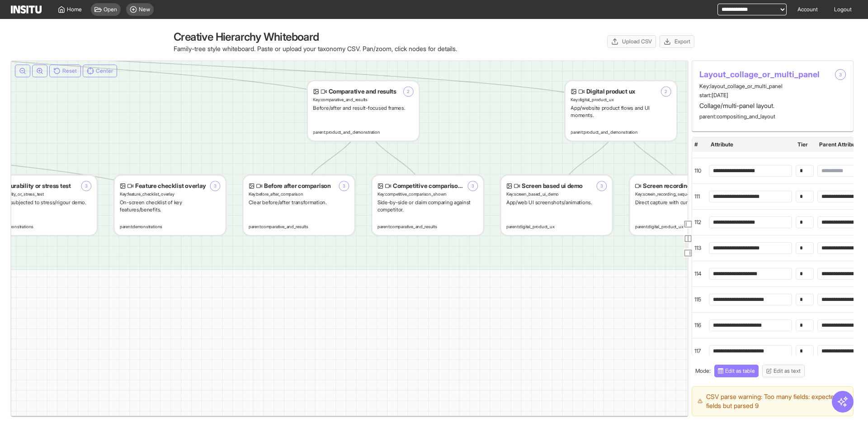
drag, startPoint x: 514, startPoint y: 122, endPoint x: 521, endPoint y: 270, distance: 148.1
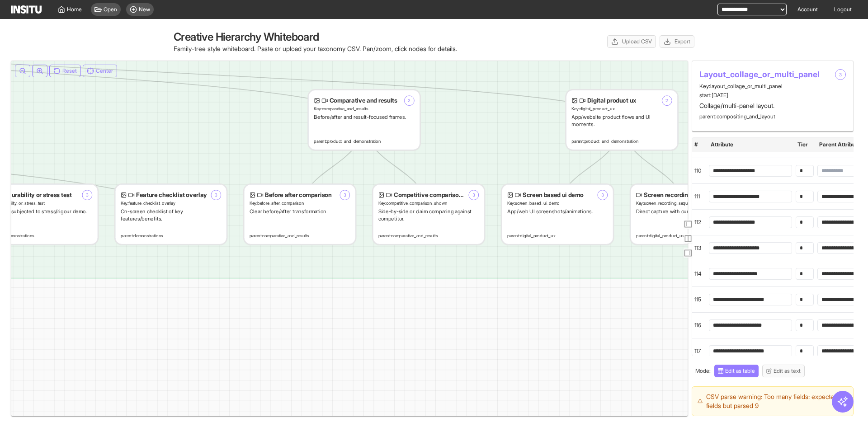
click at [542, 219] on div "Screen based ui demo 3 Key: screen_based_ui_demo App/web UI screenshots/animati…" at bounding box center [557, 214] width 111 height 59
